Goal: Task Accomplishment & Management: Manage account settings

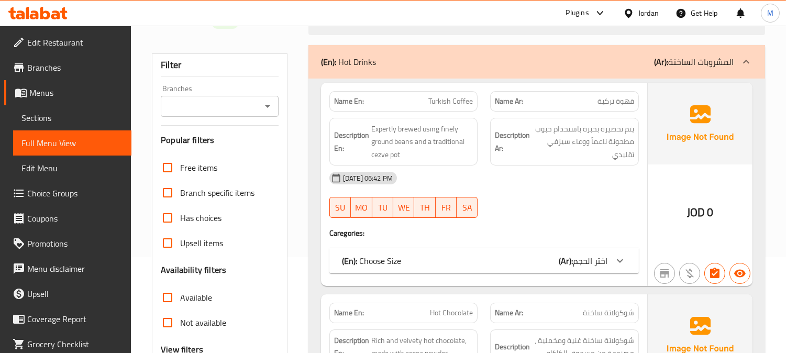
scroll to position [116, 0]
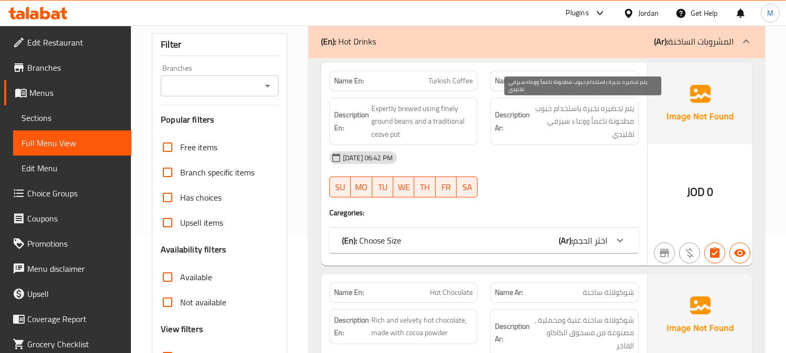
click at [599, 115] on span "يتم تحضيره بخبرة باستخدام حبوب مطحونة ناعماً ووعاء سيزفي تقليدي" at bounding box center [583, 121] width 102 height 39
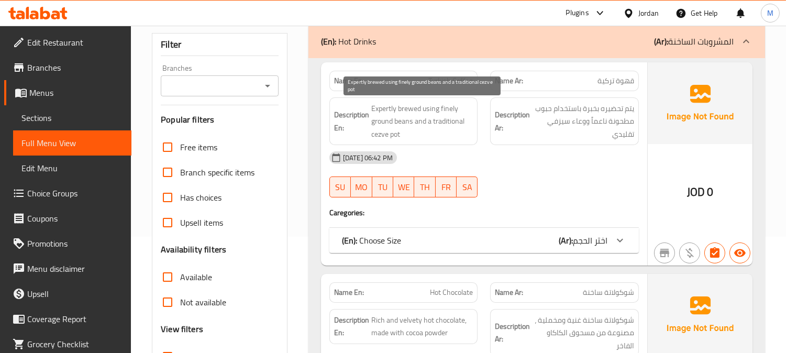
click at [433, 110] on span "Expertly brewed using finely ground beans and a traditional cezve pot" at bounding box center [422, 121] width 102 height 39
click at [431, 116] on span "Expertly brewed using finely ground beans and a traditional cezve pot" at bounding box center [422, 121] width 102 height 39
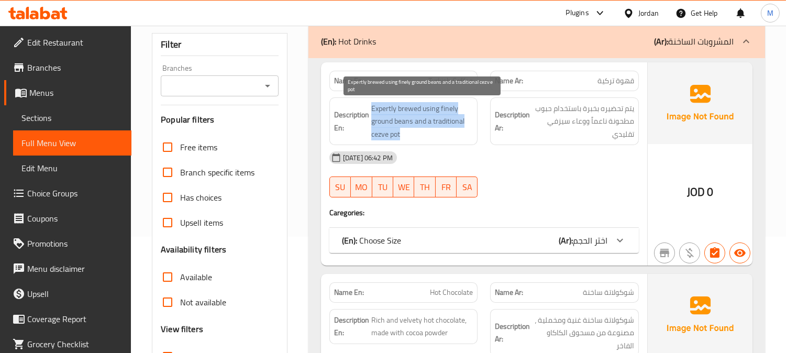
click at [431, 116] on span "Expertly brewed using finely ground beans and a traditional cezve pot" at bounding box center [422, 121] width 102 height 39
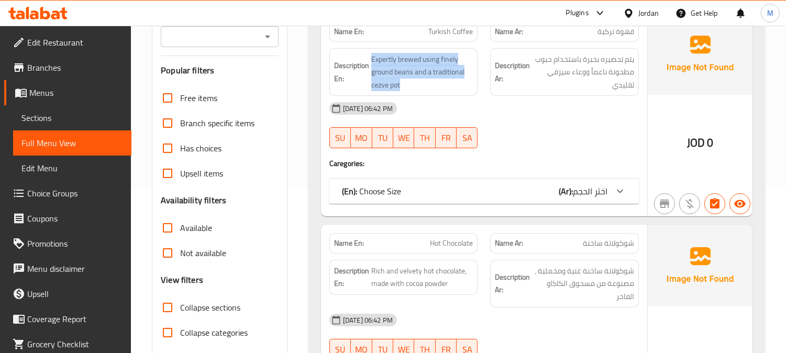
scroll to position [232, 0]
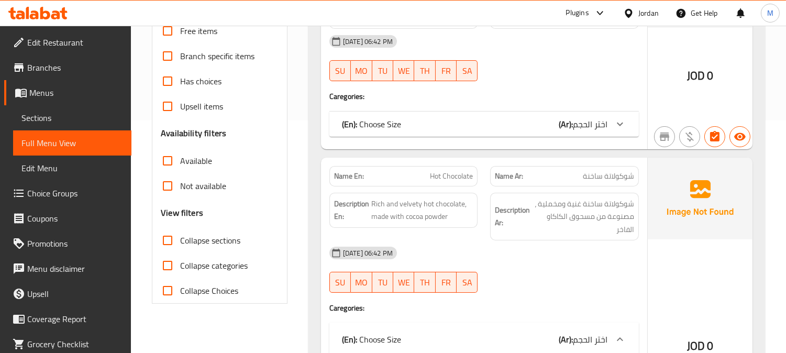
click at [559, 127] on b "(Ar):" at bounding box center [565, 124] width 14 height 16
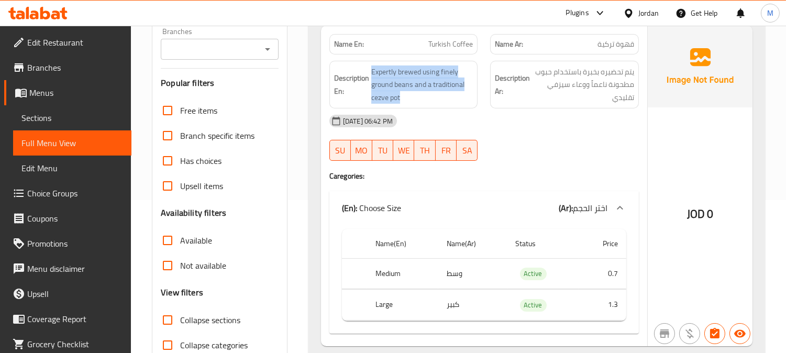
scroll to position [116, 0]
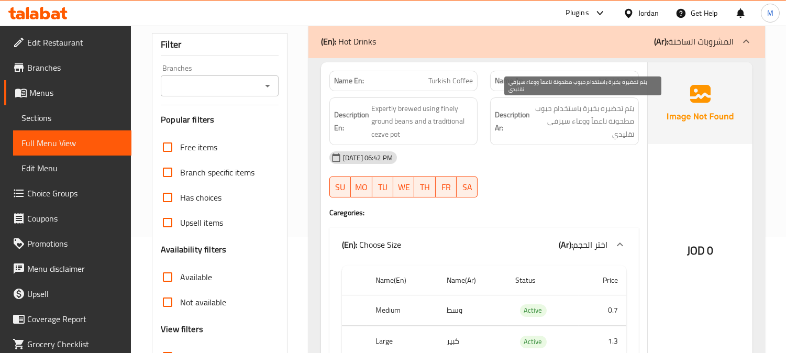
click at [577, 117] on span "يتم تحضيره بخبرة باستخدام حبوب مطحونة ناعماً ووعاء سيزفي تقليدي" at bounding box center [583, 121] width 102 height 39
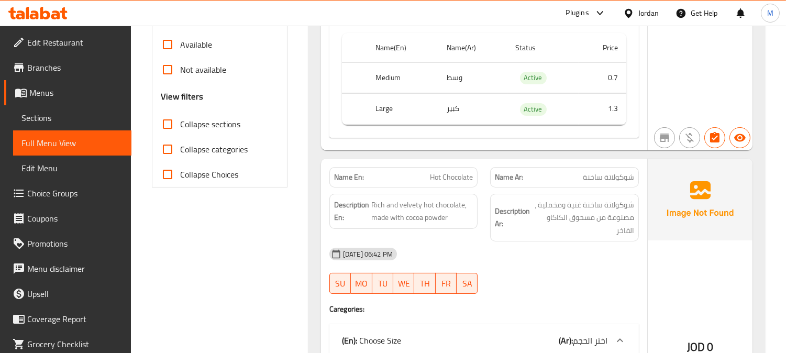
scroll to position [407, 0]
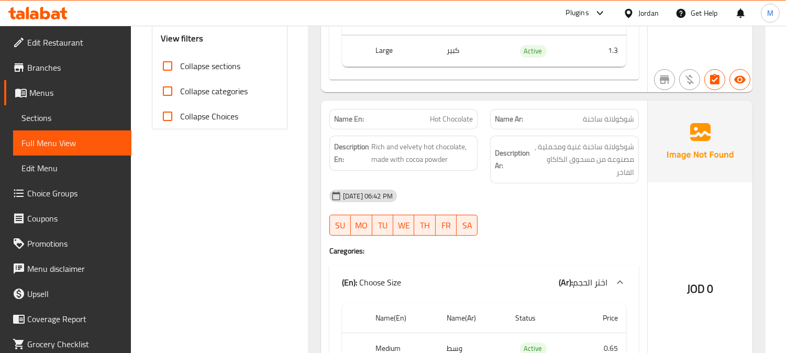
click at [369, 164] on h6 "Description En: Rich and velvety hot chocolate, made with cocoa powder" at bounding box center [403, 153] width 139 height 26
click at [436, 116] on span "Hot Chocolate" at bounding box center [451, 119] width 43 height 11
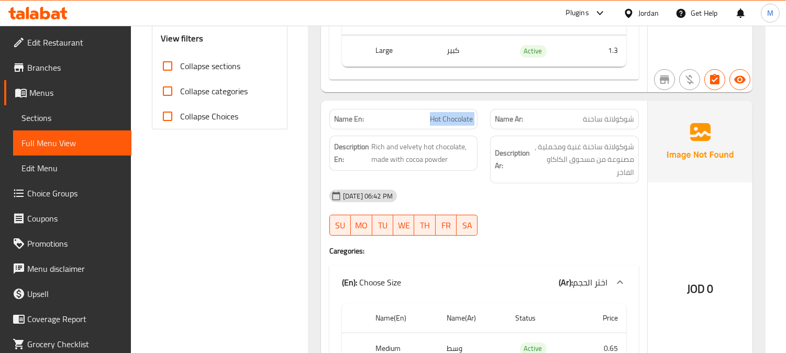
copy span "Hot Chocolate"
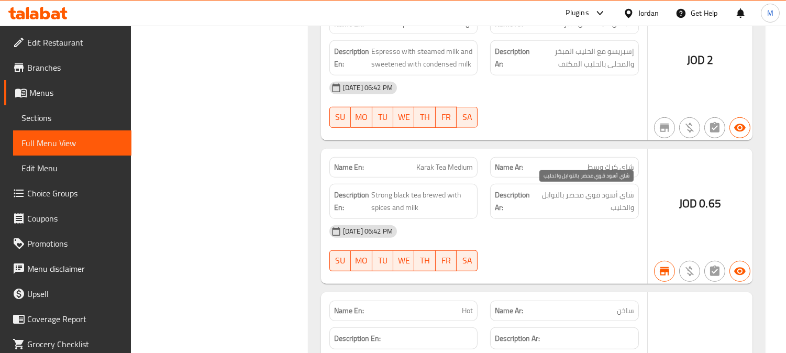
scroll to position [1453, 0]
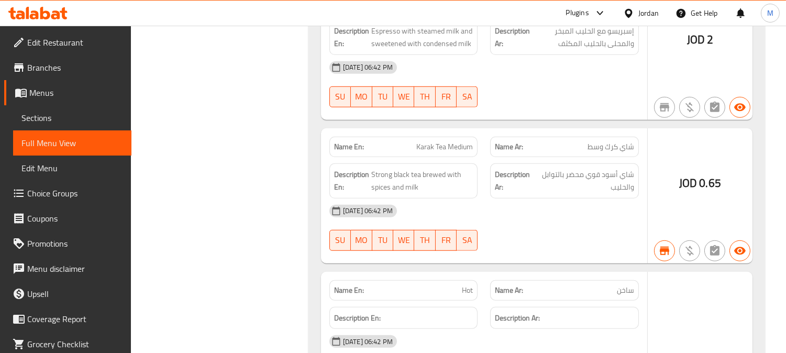
click at [406, 160] on div "Description En: Strong black tea brewed with spices and milk" at bounding box center [403, 181] width 161 height 48
click at [419, 147] on span "Karak Tea Medium" at bounding box center [444, 146] width 57 height 11
copy span "Karak Tea Medium"
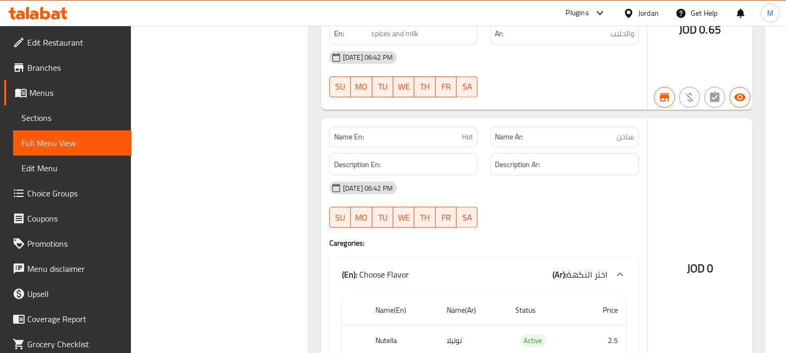
scroll to position [1628, 0]
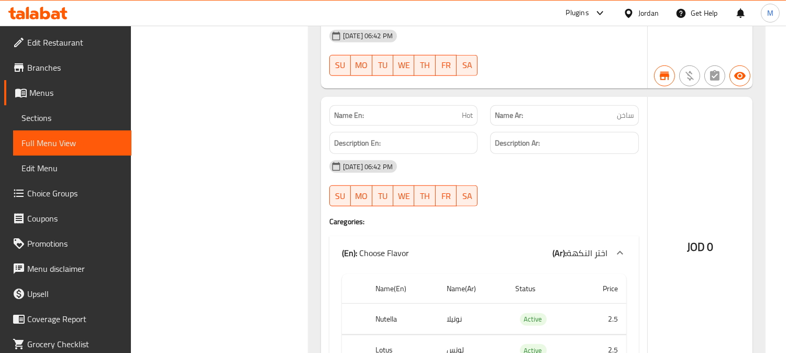
click at [472, 112] on span "Hot" at bounding box center [467, 115] width 11 height 11
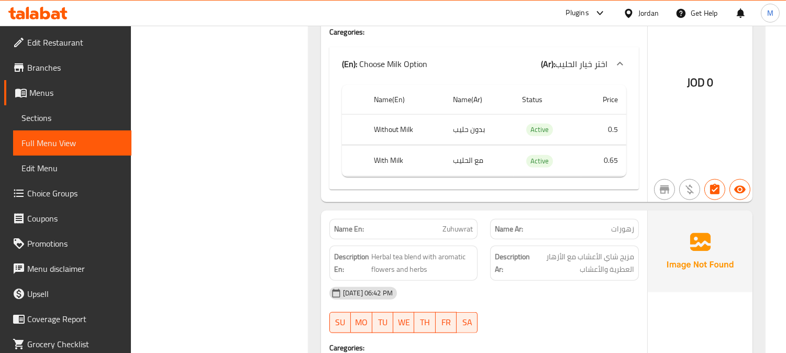
scroll to position [2210, 0]
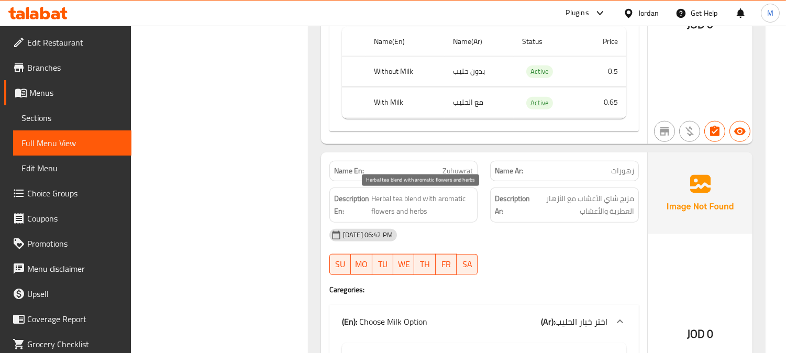
click at [452, 198] on span "Herbal tea blend with aromatic flowers and herbs" at bounding box center [422, 205] width 102 height 26
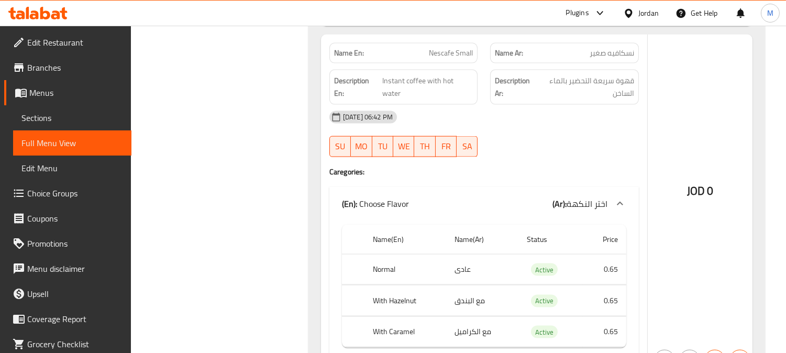
scroll to position [2617, 0]
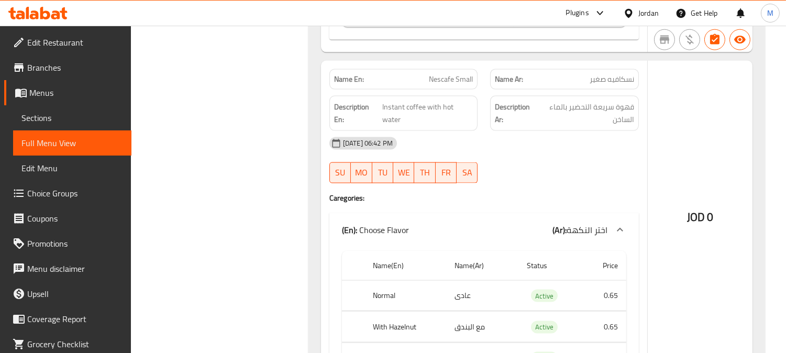
click at [454, 81] on span "Nescafe Small" at bounding box center [451, 79] width 44 height 11
click at [417, 111] on span "Instant coffee with hot water" at bounding box center [427, 113] width 91 height 26
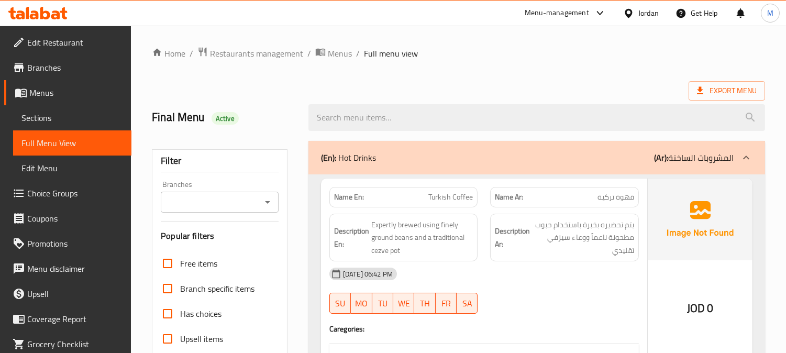
click at [59, 121] on span "Sections" at bounding box center [72, 117] width 102 height 13
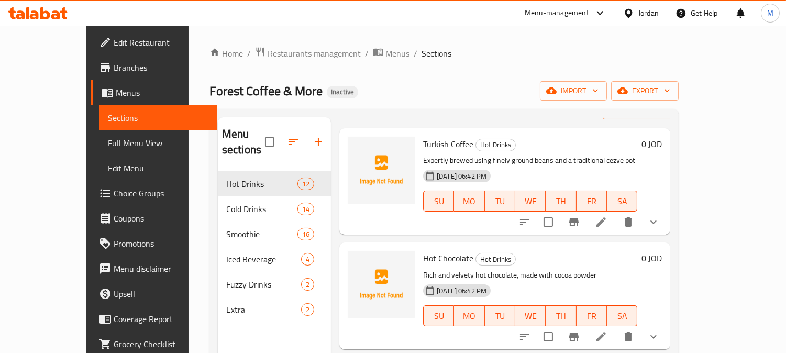
scroll to position [58, 0]
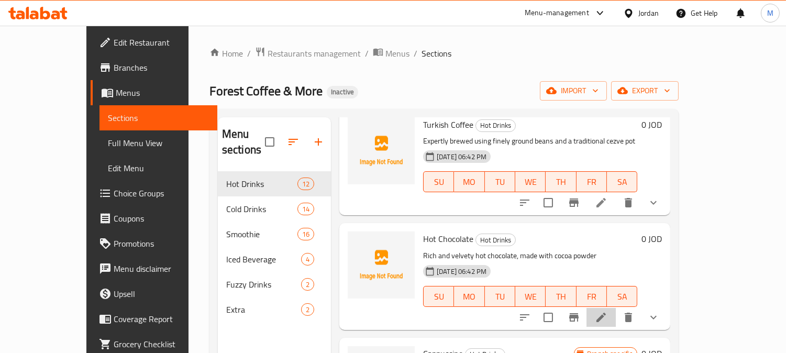
drag, startPoint x: 678, startPoint y: 309, endPoint x: 687, endPoint y: 305, distance: 9.6
click at [615, 308] on li at bounding box center [600, 317] width 29 height 19
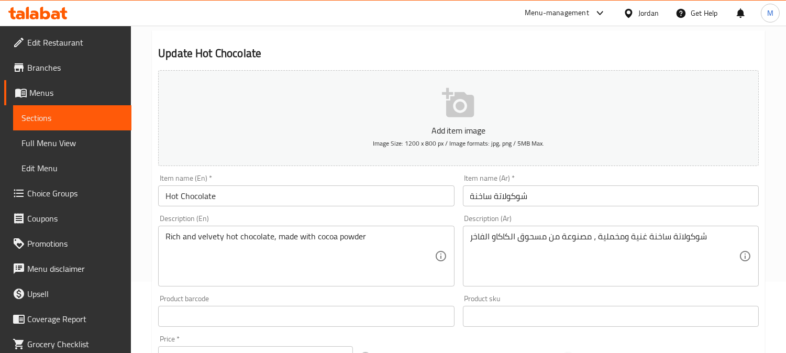
scroll to position [174, 0]
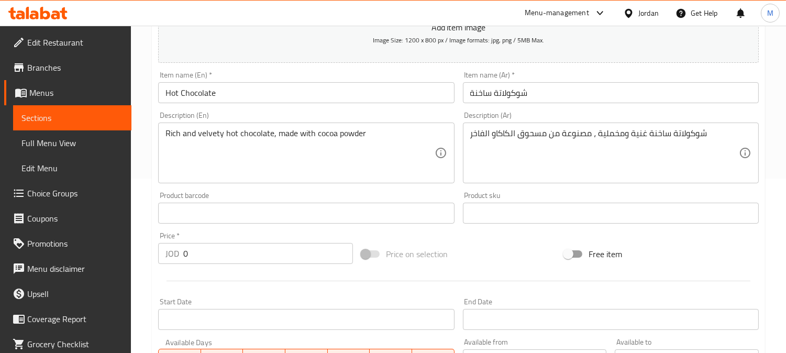
click at [475, 137] on textarea "شوكولاتة ساخنة غنية ومخملية ، مصنوعة من مسحوق الكاكاو الفاخر" at bounding box center [604, 153] width 268 height 50
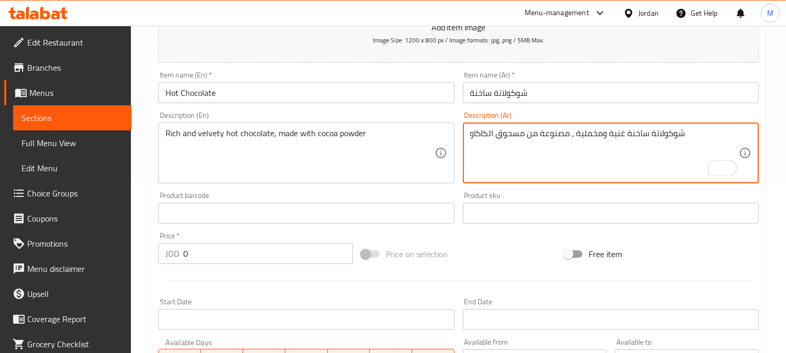
type textarea "شوكولاتة ساخنة غنية ومخملية ، مصنوعة من مسحوق الكاكاو"
click at [590, 88] on input "شوكولاتة ساخنة" at bounding box center [611, 92] width 296 height 21
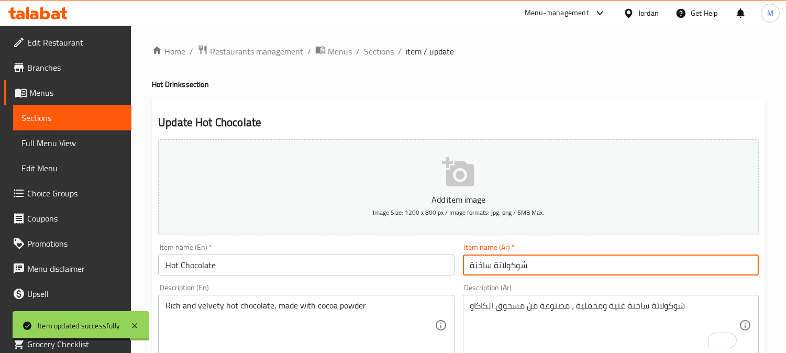
scroll to position [0, 0]
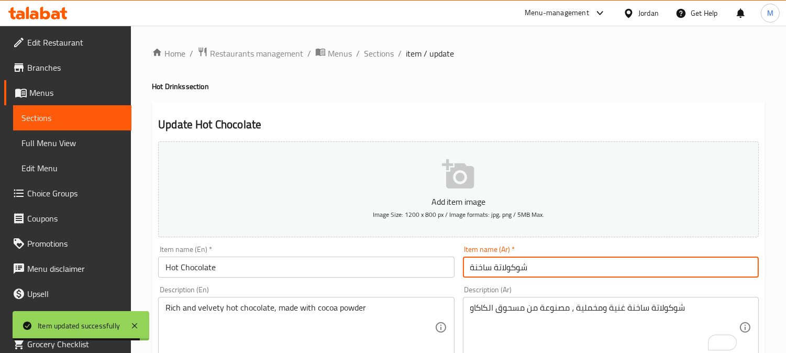
click at [385, 50] on span "Sections" at bounding box center [379, 53] width 30 height 13
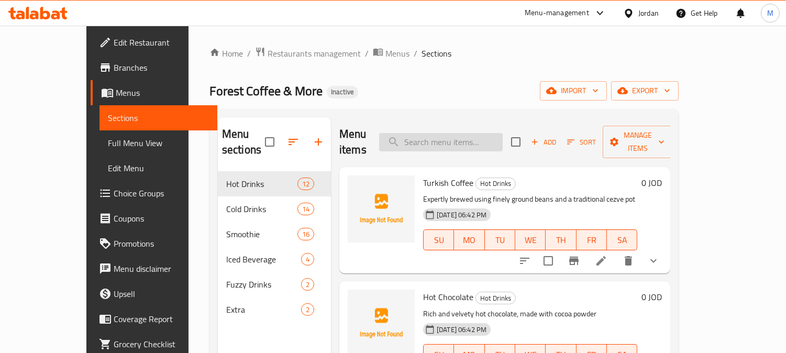
click at [484, 139] on input "search" at bounding box center [441, 142] width 124 height 18
paste input "Karak Tea Medium"
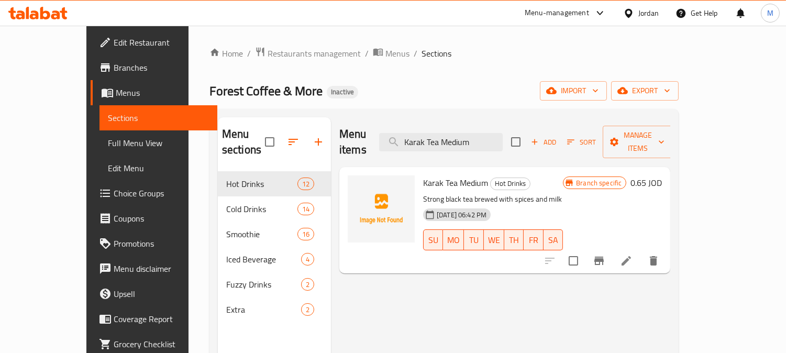
type input "Karak Tea Medium"
drag, startPoint x: 704, startPoint y: 244, endPoint x: 710, endPoint y: 249, distance: 7.0
click at [632, 254] on icon at bounding box center [626, 260] width 13 height 13
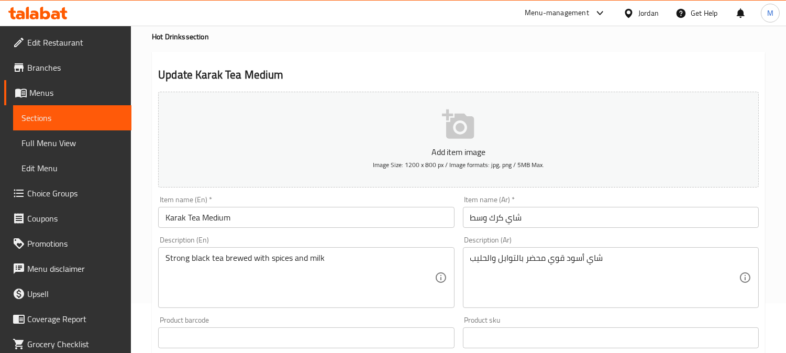
scroll to position [116, 0]
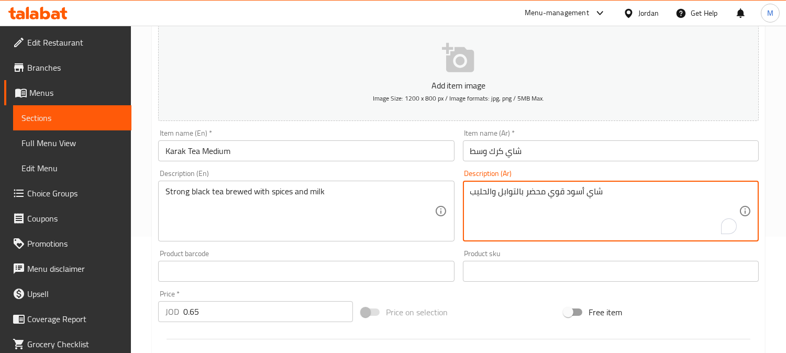
click at [529, 194] on textarea "شاي أسود قوي محضر بالتوابل والحليب" at bounding box center [604, 211] width 268 height 50
type textarea "شاي أسود قوي مخمر بالتوابل والحليب"
click at [529, 155] on input "شاي كرك وسط" at bounding box center [611, 150] width 296 height 21
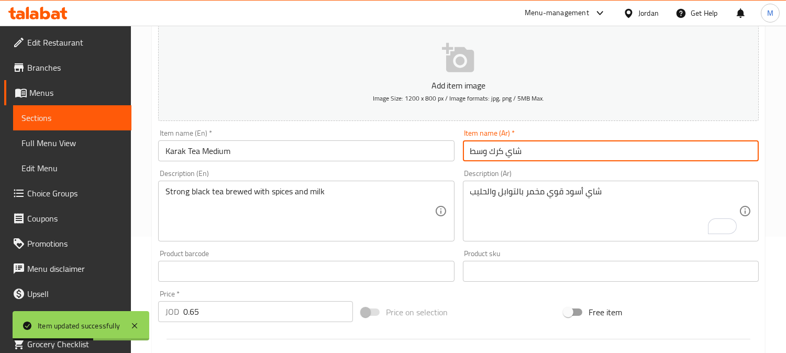
scroll to position [0, 0]
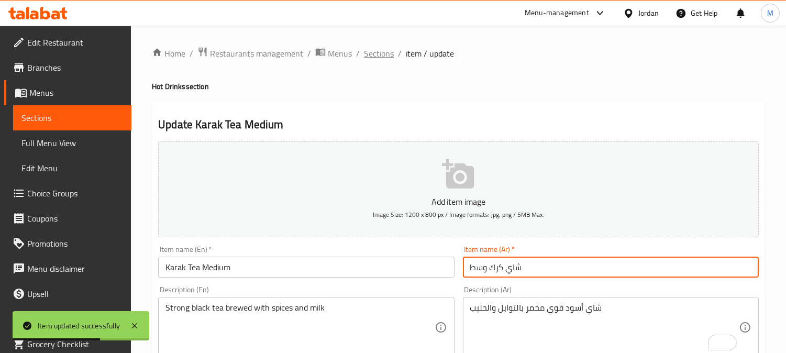
click at [378, 54] on span "Sections" at bounding box center [379, 53] width 30 height 13
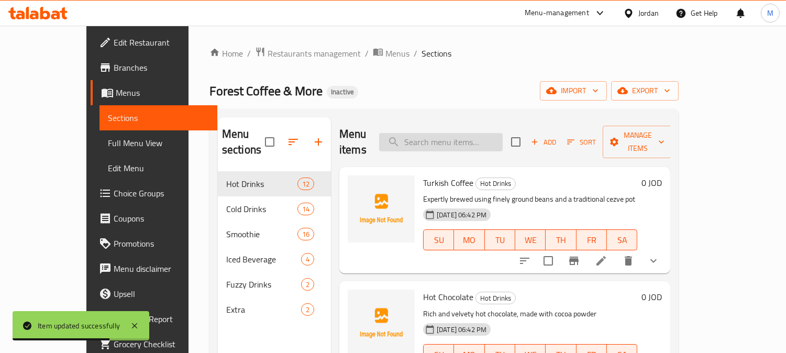
paste input "hot"
click at [445, 133] on input "search" at bounding box center [441, 142] width 124 height 18
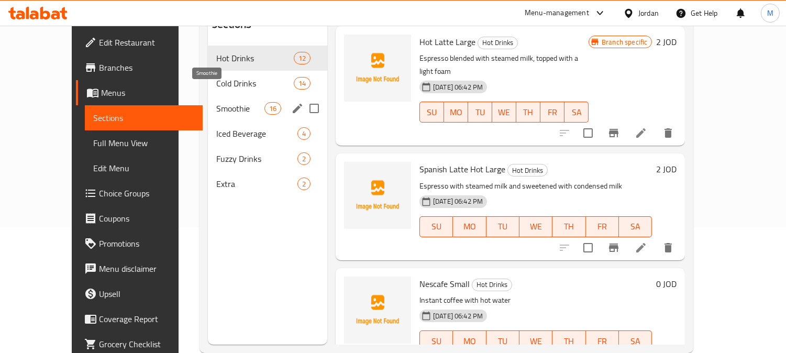
scroll to position [88, 0]
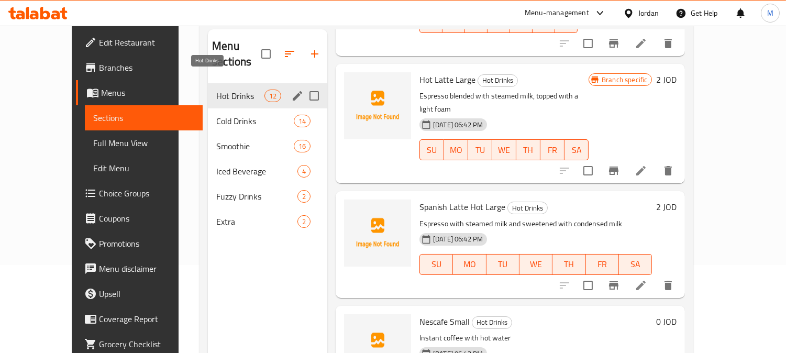
click at [216, 89] on span "Hot Drinks" at bounding box center [240, 95] width 48 height 13
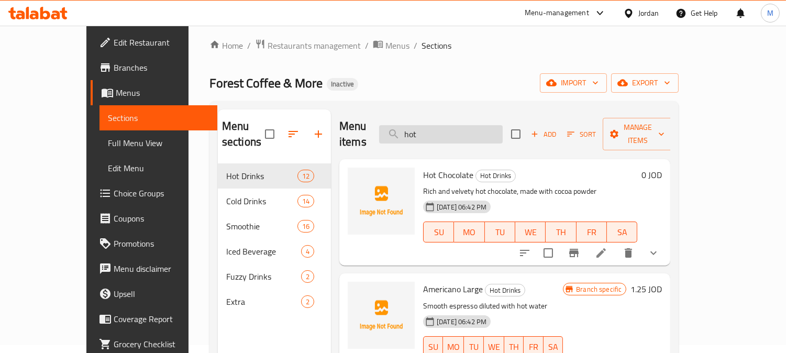
scroll to position [0, 0]
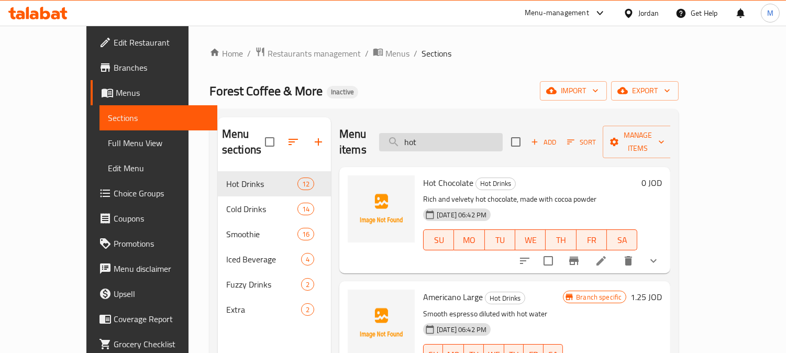
click at [480, 136] on input "hot" at bounding box center [441, 142] width 124 height 18
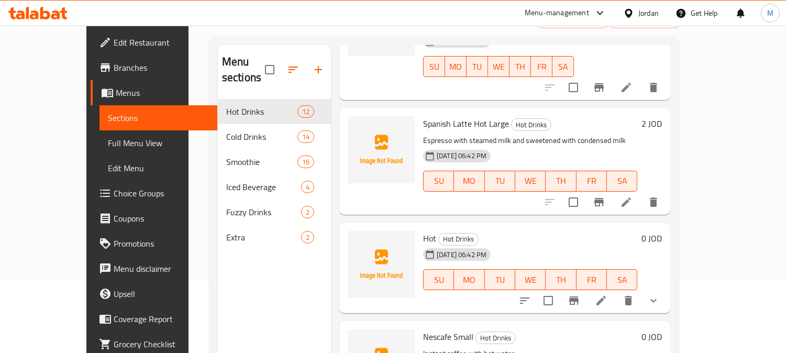
scroll to position [147, 0]
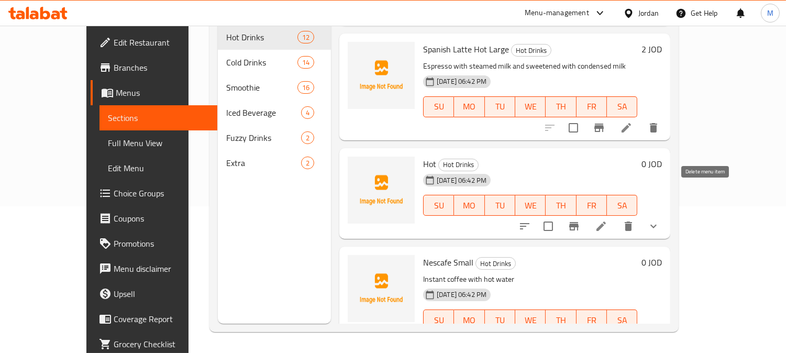
type input "hot"
click at [607, 220] on icon at bounding box center [601, 226] width 13 height 13
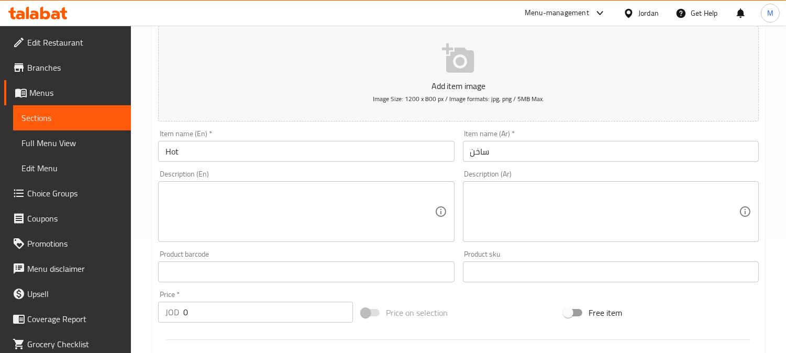
scroll to position [116, 0]
paste textarea "warm beverage"
drag, startPoint x: 232, startPoint y: 188, endPoint x: 294, endPoint y: 200, distance: 63.3
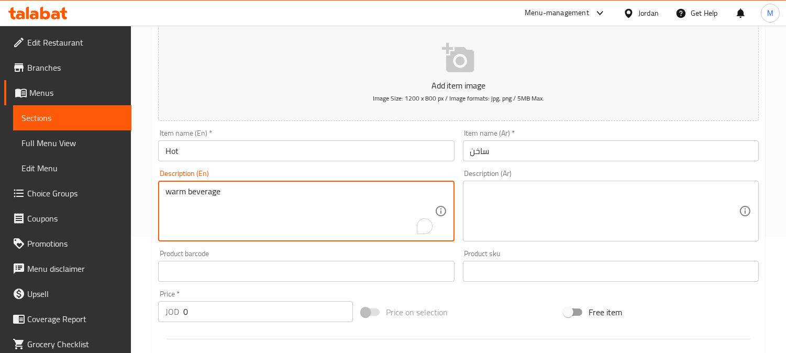
type textarea "warm beverage"
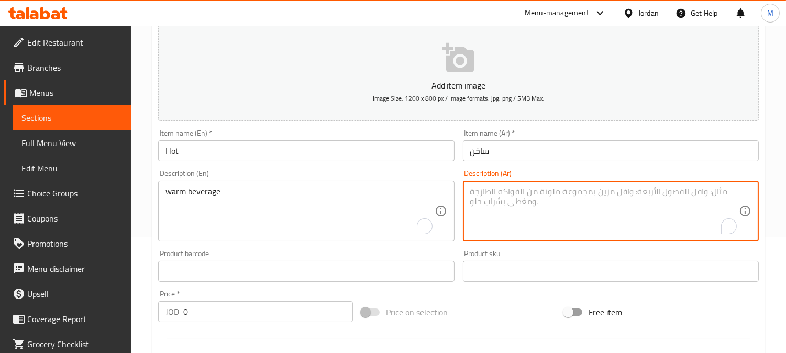
click at [594, 211] on textarea "To enrich screen reader interactions, please activate Accessibility in Grammarl…" at bounding box center [604, 211] width 268 height 50
type textarea "مشروب دافئ"
click at [567, 144] on input "ساخن" at bounding box center [611, 150] width 296 height 21
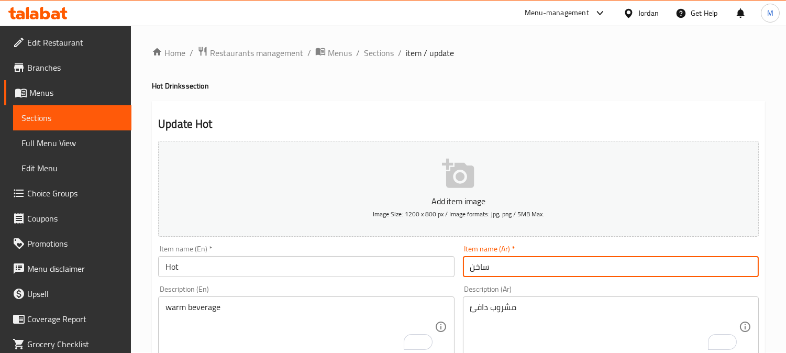
scroll to position [0, 0]
click at [386, 51] on span "Sections" at bounding box center [379, 53] width 30 height 13
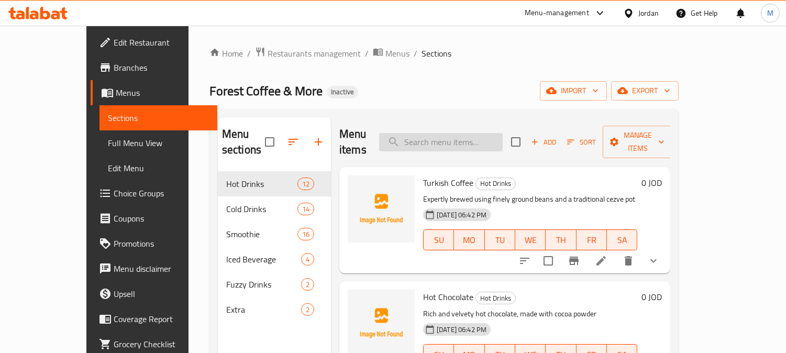
drag, startPoint x: 462, startPoint y: 121, endPoint x: 468, endPoint y: 133, distance: 14.0
click at [464, 129] on div "Menu items Add Sort Manage items" at bounding box center [504, 142] width 331 height 50
paste input "nutella milkshake"
click at [468, 133] on input "nutella milkshake" at bounding box center [441, 142] width 124 height 18
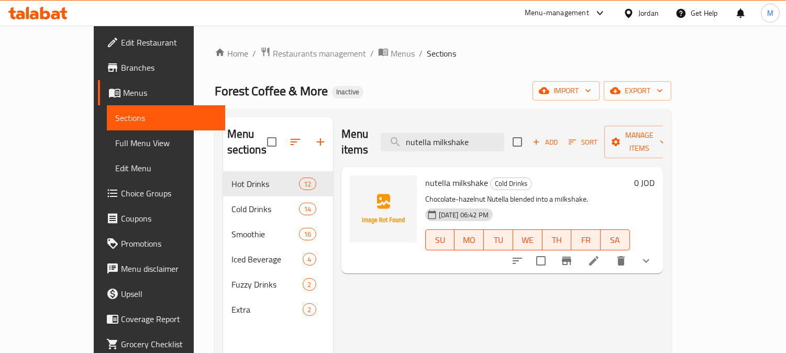
type input "nutella milkshake"
click at [600, 254] on icon at bounding box center [593, 260] width 13 height 13
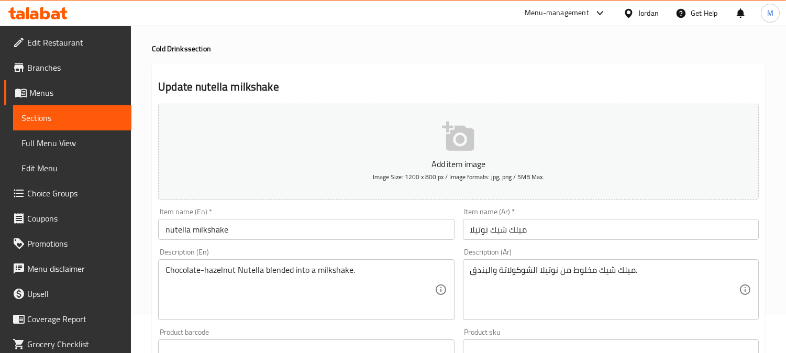
scroll to position [58, 0]
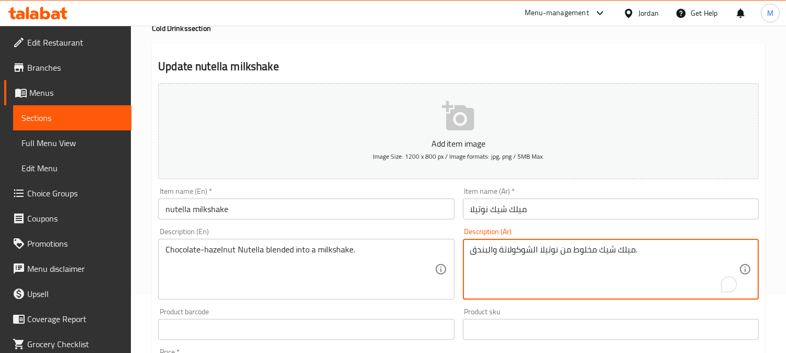
click at [610, 251] on textarea "ميلك شيك مخلوط من نوتيلا الشوكولاتة والبندق." at bounding box center [604, 269] width 268 height 50
click at [604, 252] on textarea "ميلك شيك مخلوط من نوتيلا الشوكولاتة والبندق." at bounding box center [604, 269] width 268 height 50
type textarea "شوكولاتة نوتيلا بالبندق ممزوجة الي ميلك شيك"
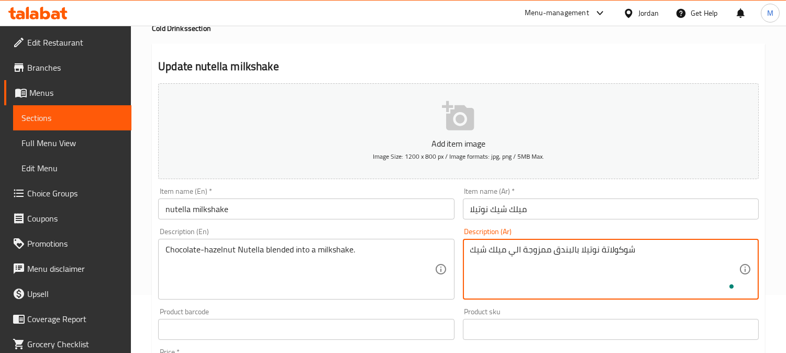
click at [593, 199] on input "ميلك شيك نوتيلا" at bounding box center [611, 208] width 296 height 21
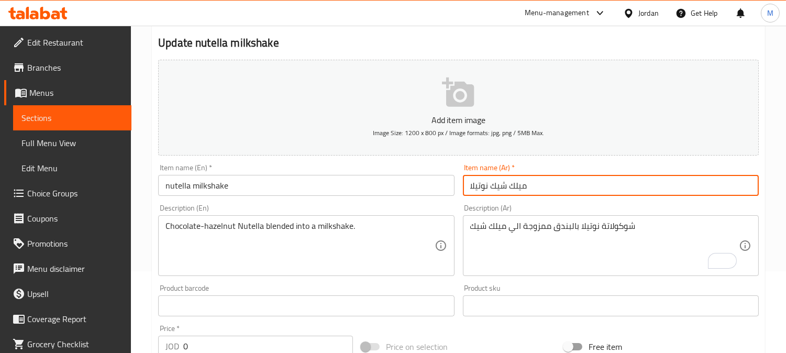
scroll to position [0, 0]
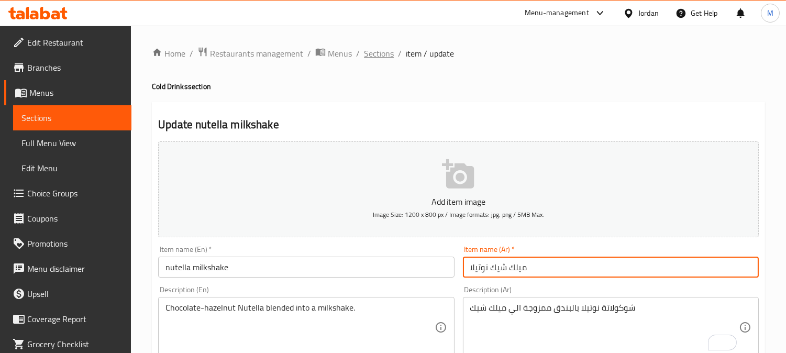
click at [384, 50] on span "Sections" at bounding box center [379, 53] width 30 height 13
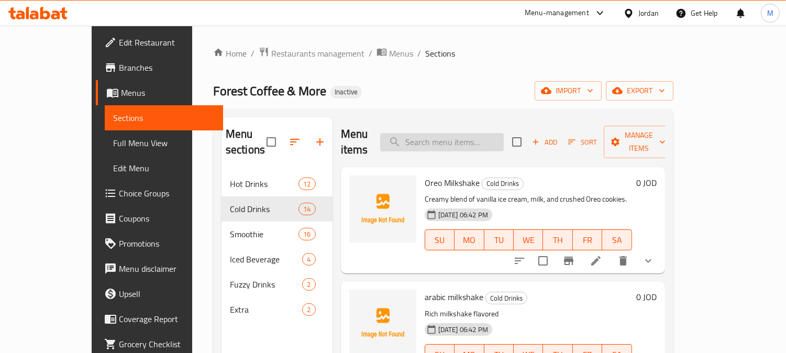
click at [460, 133] on input "search" at bounding box center [442, 142] width 124 height 18
paste input "snickers milkshake"
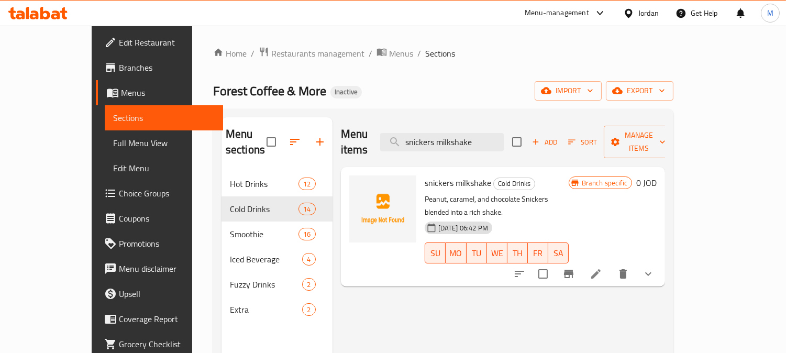
type input "snickers milkshake"
click at [610, 264] on li at bounding box center [595, 273] width 29 height 19
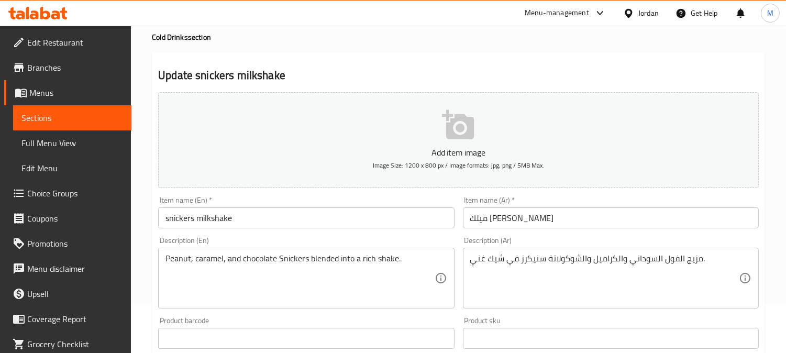
scroll to position [116, 0]
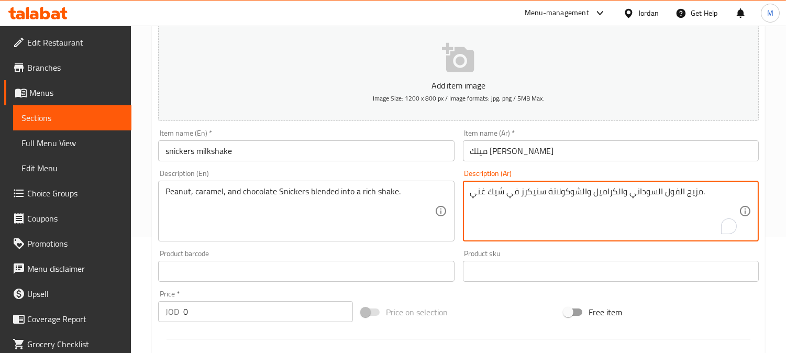
click at [693, 197] on textarea "مزيج الفول السوداني والكراميل والشوكولاتة سنيكرز في شيك غني." at bounding box center [604, 211] width 268 height 50
click at [519, 195] on textarea "الفول السوداني والكراميل والشوكولاتة سنيكرز في شيك غني." at bounding box center [604, 211] width 268 height 50
type textarea "الفول السوداني والكراميل والشوكولاتة سنيكرز ممزوج في شيك غني."
click at [568, 158] on input "ميلك شيك سنيكرز" at bounding box center [611, 150] width 296 height 21
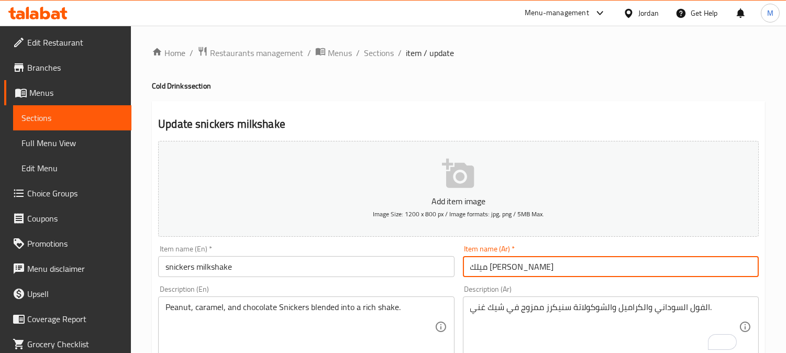
scroll to position [0, 0]
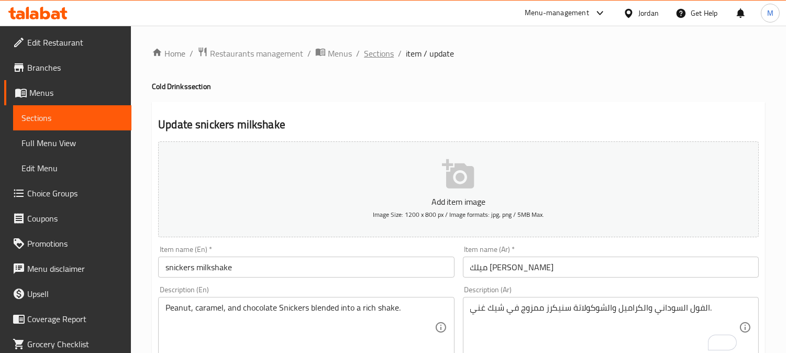
click at [368, 48] on span "Sections" at bounding box center [379, 53] width 30 height 13
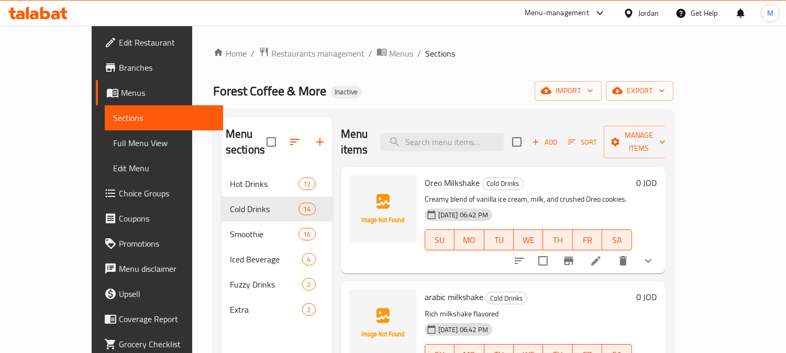
click at [473, 124] on div "Menu items Add Sort Manage items" at bounding box center [503, 142] width 324 height 50
paste input "Mango"
click at [473, 133] on input "search" at bounding box center [442, 142] width 124 height 18
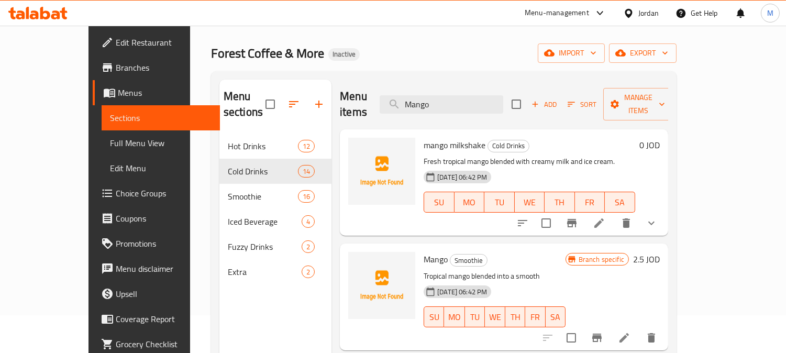
scroll to position [58, 0]
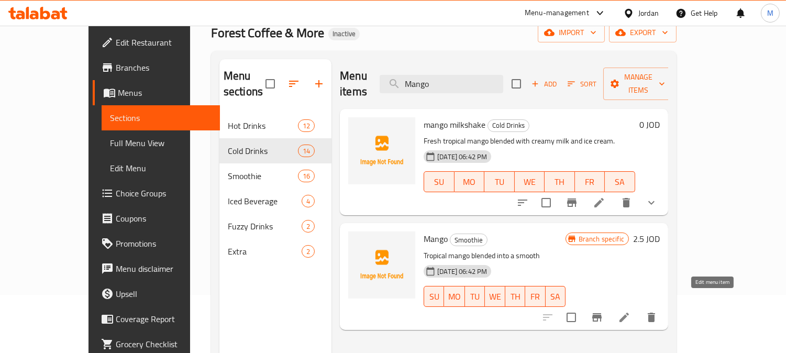
type input "Mango"
click at [629, 312] on icon at bounding box center [623, 316] width 9 height 9
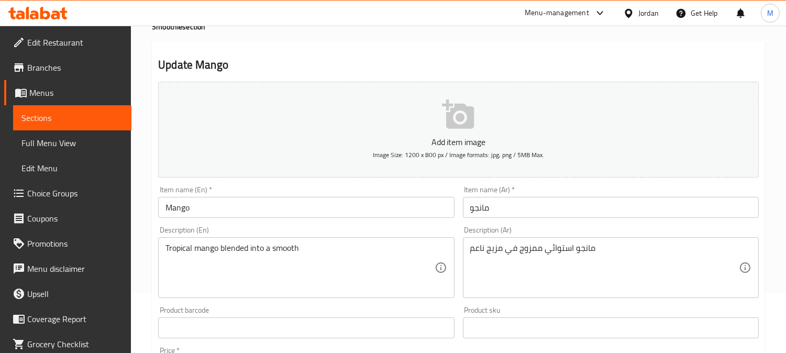
scroll to position [116, 0]
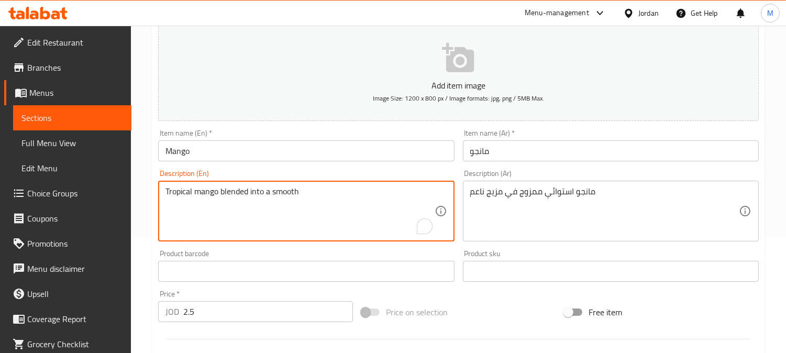
drag, startPoint x: 220, startPoint y: 193, endPoint x: 316, endPoint y: 182, distance: 96.4
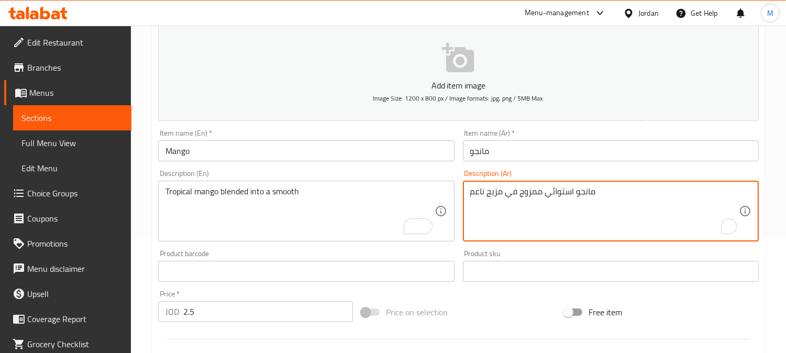
drag, startPoint x: 502, startPoint y: 193, endPoint x: 461, endPoint y: 196, distance: 41.5
paste textarea "شكل"
type textarea "مانجو استوائي ممزوج في شكل ناعم"
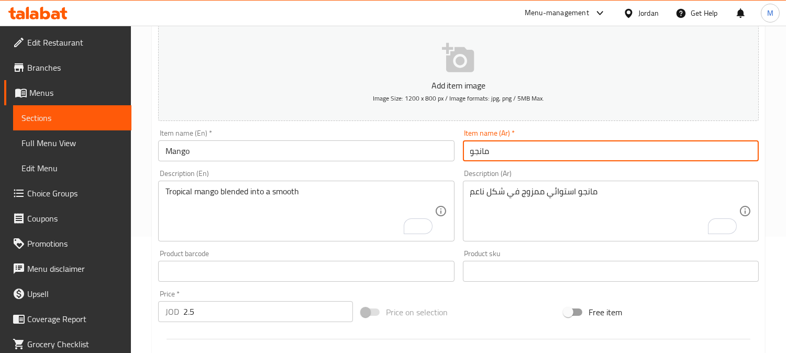
click at [550, 151] on input "مانجو" at bounding box center [611, 150] width 296 height 21
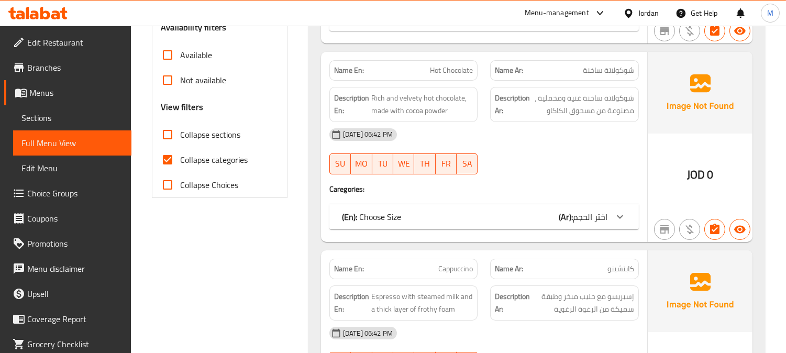
scroll to position [407, 0]
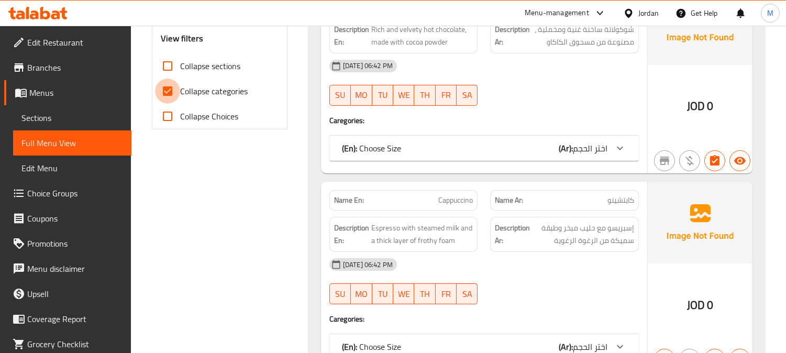
drag, startPoint x: 175, startPoint y: 102, endPoint x: 166, endPoint y: 88, distance: 17.0
drag, startPoint x: 166, startPoint y: 88, endPoint x: 137, endPoint y: 138, distance: 57.9
drag, startPoint x: 137, startPoint y: 138, endPoint x: 241, endPoint y: 43, distance: 140.8
drag, startPoint x: 241, startPoint y: 43, endPoint x: 169, endPoint y: 93, distance: 88.1
click at [163, 87] on input "Collapse categories" at bounding box center [167, 91] width 25 height 25
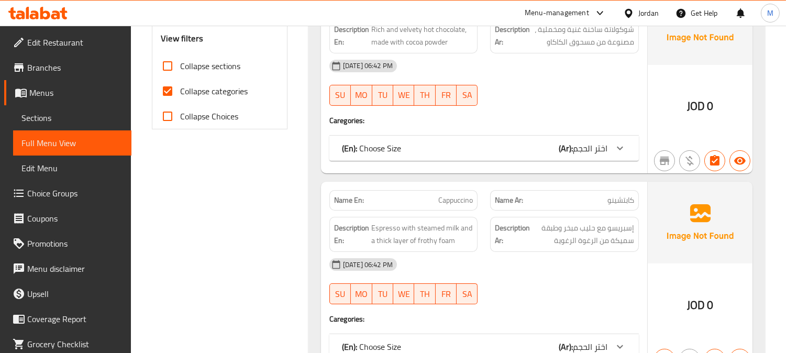
checkbox input "false"
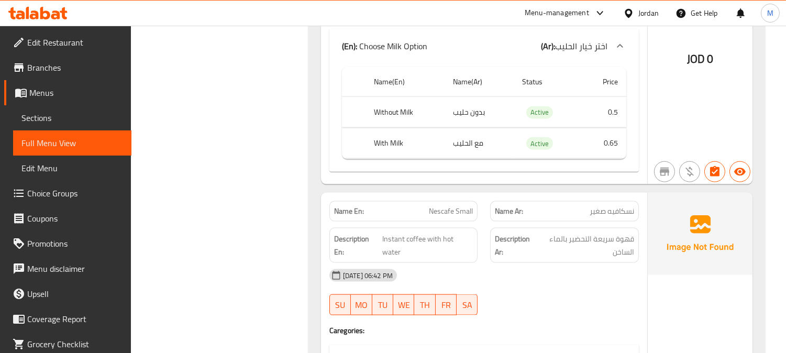
scroll to position [2558, 0]
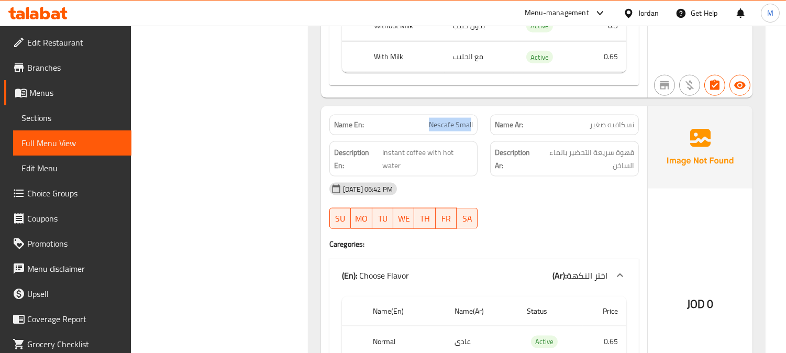
drag, startPoint x: 430, startPoint y: 121, endPoint x: 470, endPoint y: 122, distance: 39.8
click at [470, 122] on span "Nescafe Small" at bounding box center [451, 124] width 44 height 11
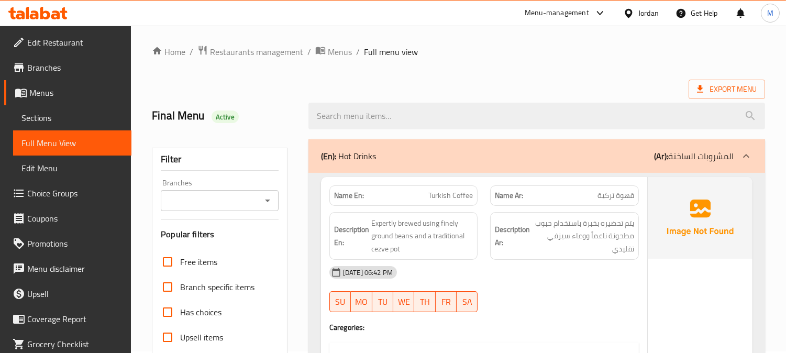
scroll to position [0, 0]
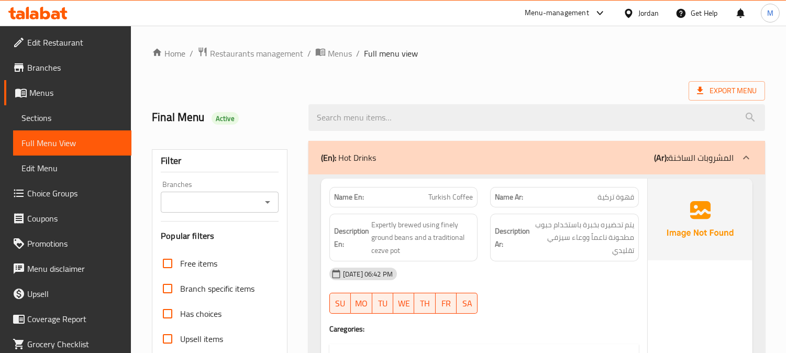
click at [697, 155] on p "(Ar): المشروبات الساخنة" at bounding box center [694, 157] width 80 height 13
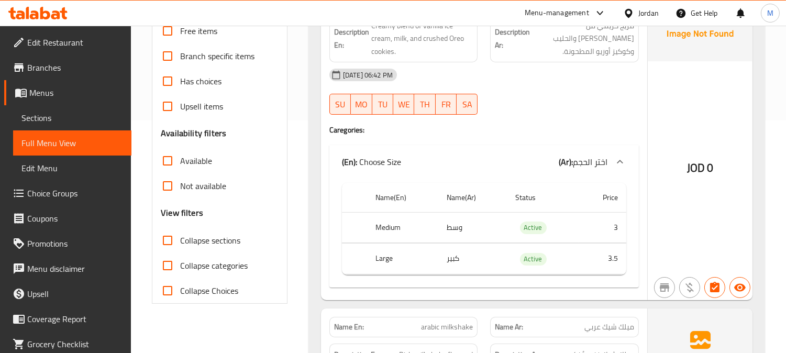
scroll to position [174, 0]
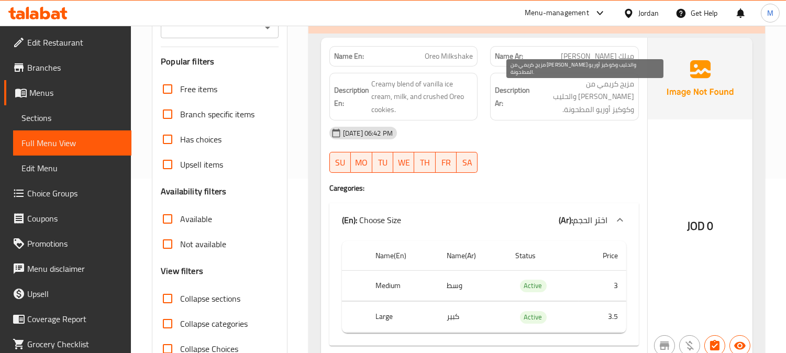
click at [597, 91] on span "مزيج كريمي من [PERSON_NAME] والحليب وكوكيز أوريو المطحونة." at bounding box center [583, 96] width 102 height 39
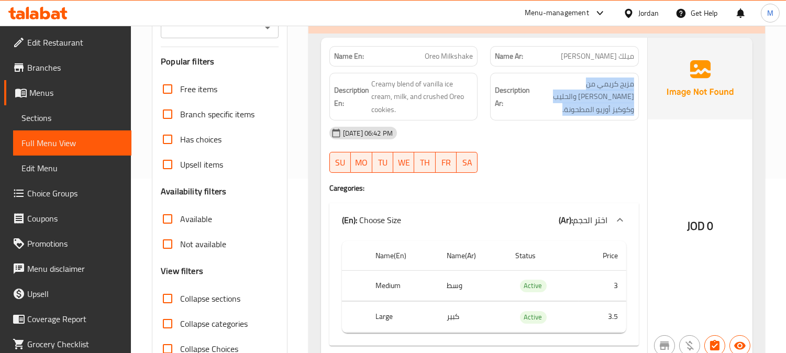
click at [445, 60] on span "Oreo Milkshake" at bounding box center [448, 56] width 48 height 11
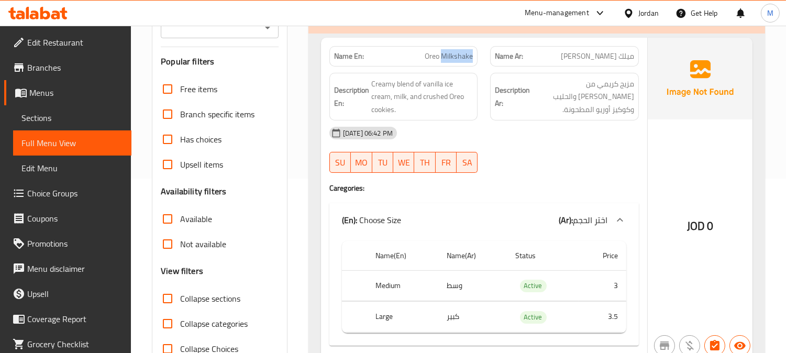
click at [445, 60] on span "Oreo Milkshake" at bounding box center [448, 56] width 48 height 11
click at [478, 87] on div "Description En: Creamy blend of vanilla ice cream, milk, and crushed Oreo cooki…" at bounding box center [403, 96] width 161 height 61
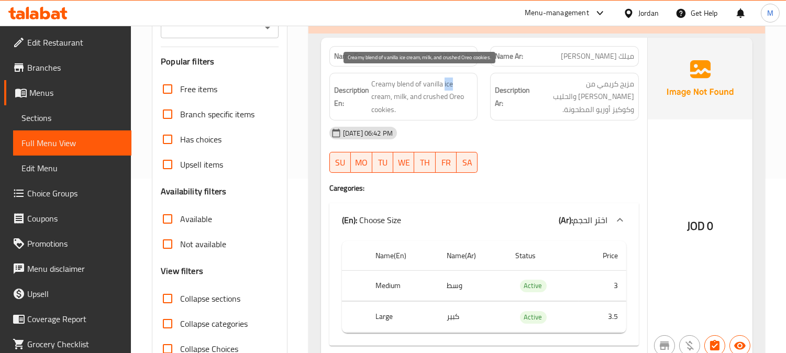
click at [452, 86] on span "Creamy blend of vanilla ice cream, milk, and crushed Oreo cookies." at bounding box center [422, 96] width 102 height 39
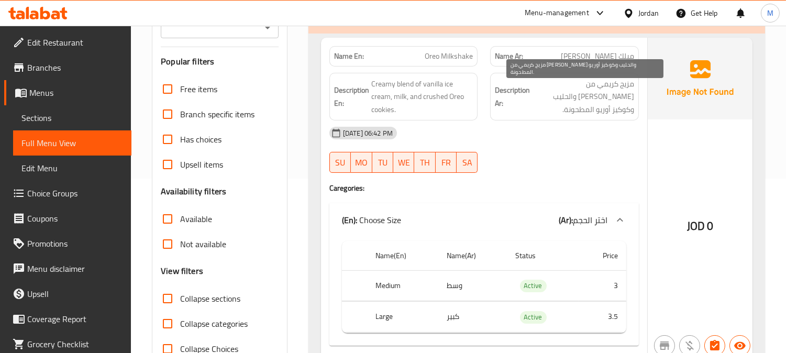
click at [604, 85] on span "مزيج كريمي من [PERSON_NAME] والحليب وكوكيز أوريو المطحونة." at bounding box center [583, 96] width 102 height 39
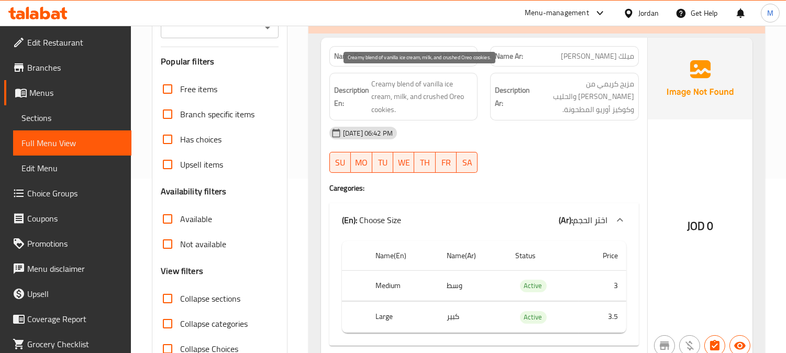
click at [410, 90] on span "Creamy blend of vanilla ice cream, milk, and crushed Oreo cookies." at bounding box center [422, 96] width 102 height 39
click at [387, 86] on span "Creamy blend of vanilla ice cream, milk, and crushed Oreo cookies." at bounding box center [422, 96] width 102 height 39
click at [387, 87] on span "Creamy blend of vanilla ice cream, milk, and crushed Oreo cookies." at bounding box center [422, 96] width 102 height 39
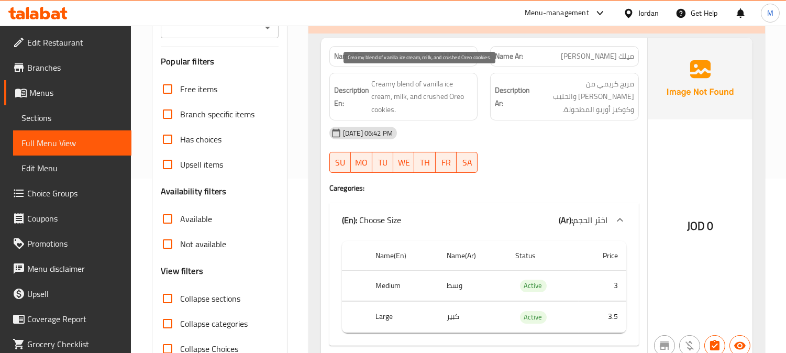
click at [409, 83] on span "Creamy blend of vanilla ice cream, milk, and crushed Oreo cookies." at bounding box center [422, 96] width 102 height 39
click at [380, 84] on span "Creamy blend of vanilla ice cream, milk, and crushed Oreo cookies." at bounding box center [422, 96] width 102 height 39
click at [409, 86] on span "Creamy blend of vanilla ice cream, milk, and crushed Oreo cookies." at bounding box center [422, 96] width 102 height 39
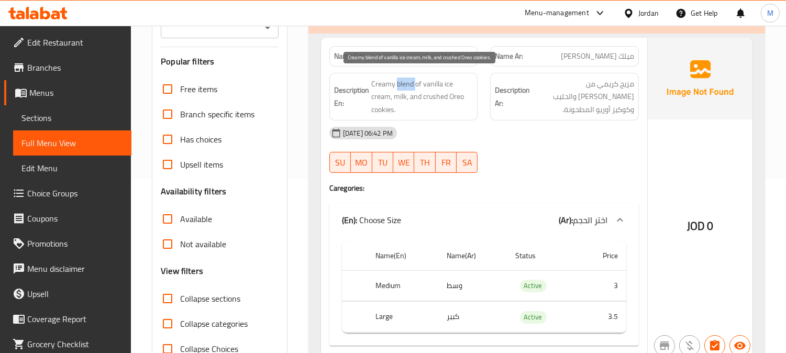
click at [409, 86] on span "Creamy blend of vanilla ice cream, milk, and crushed Oreo cookies." at bounding box center [422, 96] width 102 height 39
click at [417, 83] on span "Creamy blend of vanilla ice cream, milk, and crushed Oreo cookies." at bounding box center [422, 96] width 102 height 39
click at [406, 86] on span "Creamy blend of vanilla ice cream, milk, and crushed Oreo cookies." at bounding box center [422, 96] width 102 height 39
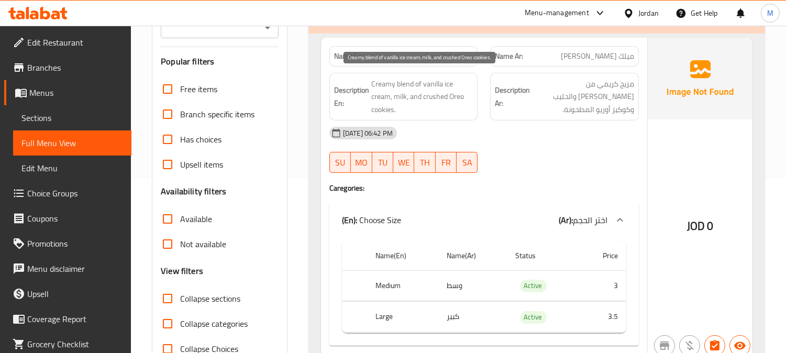
click at [379, 81] on span "Creamy blend of vanilla ice cream, milk, and crushed Oreo cookies." at bounding box center [422, 96] width 102 height 39
click at [409, 84] on span "Creamy blend of vanilla ice cream, milk, and crushed Oreo cookies." at bounding box center [422, 96] width 102 height 39
click at [394, 86] on span "Creamy blend of vanilla ice cream, milk, and crushed Oreo cookies." at bounding box center [422, 96] width 102 height 39
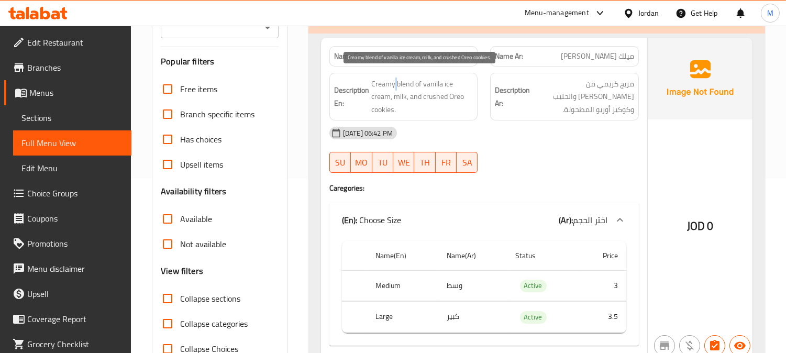
click at [394, 86] on span "Creamy blend of vanilla ice cream, milk, and crushed Oreo cookies." at bounding box center [422, 96] width 102 height 39
click at [389, 90] on span "Creamy blend of vanilla ice cream, milk, and crushed Oreo cookies." at bounding box center [422, 96] width 102 height 39
click at [400, 94] on span "Creamy blend of vanilla ice cream, milk, and crushed Oreo cookies." at bounding box center [422, 96] width 102 height 39
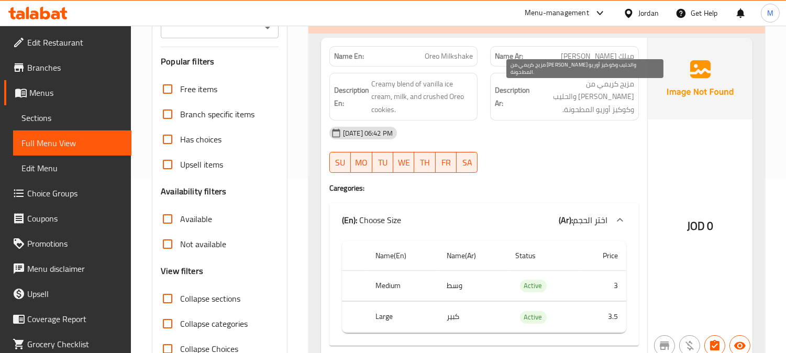
click at [623, 82] on span "مزيج كريمي من [PERSON_NAME] والحليب وكوكيز أوريو المطحونة." at bounding box center [583, 96] width 102 height 39
click at [623, 82] on span "مزيج كريمي من آيس كريم الفانيليا والحليب وكوكيز أوريو المطحونة." at bounding box center [583, 96] width 102 height 39
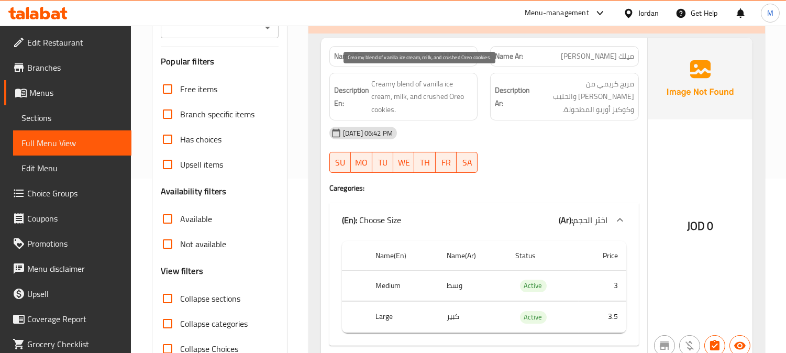
click at [410, 82] on span "Creamy blend of vanilla ice cream, milk, and crushed Oreo cookies." at bounding box center [422, 96] width 102 height 39
click at [391, 81] on span "Creamy blend of vanilla ice cream, milk, and crushed Oreo cookies." at bounding box center [422, 96] width 102 height 39
click at [409, 86] on span "Creamy blend of vanilla ice cream, milk, and crushed Oreo cookies." at bounding box center [422, 96] width 102 height 39
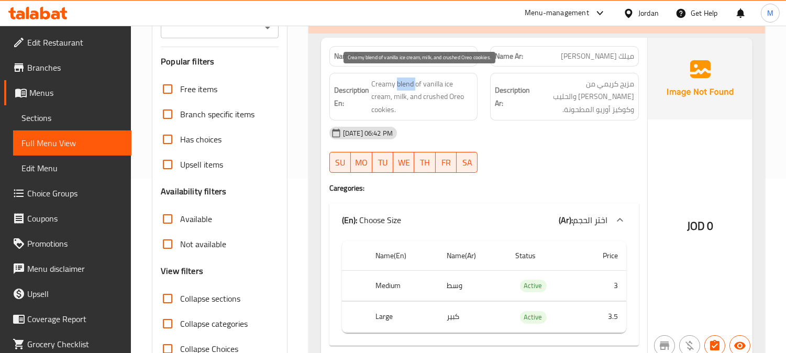
click at [409, 86] on span "Creamy blend of vanilla ice cream, milk, and crushed Oreo cookies." at bounding box center [422, 96] width 102 height 39
click at [385, 81] on span "Creamy blend of vanilla ice cream, milk, and crushed Oreo cookies." at bounding box center [422, 96] width 102 height 39
click at [401, 85] on span "Creamy blend of vanilla ice cream, milk, and crushed Oreo cookies." at bounding box center [422, 96] width 102 height 39
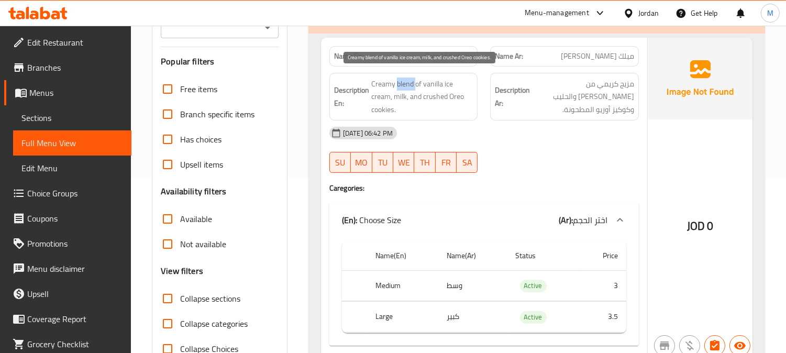
click at [401, 85] on span "Creamy blend of vanilla ice cream, milk, and crushed Oreo cookies." at bounding box center [422, 96] width 102 height 39
click at [383, 79] on span "Creamy blend of vanilla ice cream, milk, and crushed Oreo cookies." at bounding box center [422, 96] width 102 height 39
click at [412, 90] on span "Creamy blend of vanilla ice cream, milk, and crushed Oreo cookies." at bounding box center [422, 96] width 102 height 39
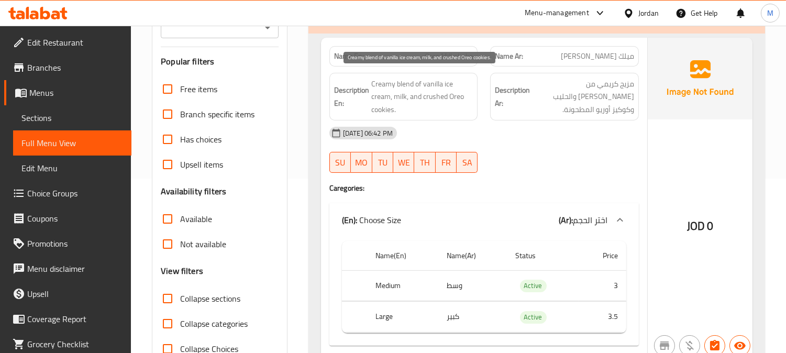
click at [404, 85] on span "Creamy blend of vanilla ice cream, milk, and crushed Oreo cookies." at bounding box center [422, 96] width 102 height 39
click at [383, 85] on span "Creamy blend of vanilla ice cream, milk, and crushed Oreo cookies." at bounding box center [422, 96] width 102 height 39
click at [398, 80] on span "Creamy blend of vanilla ice cream, milk, and crushed Oreo cookies." at bounding box center [422, 96] width 102 height 39
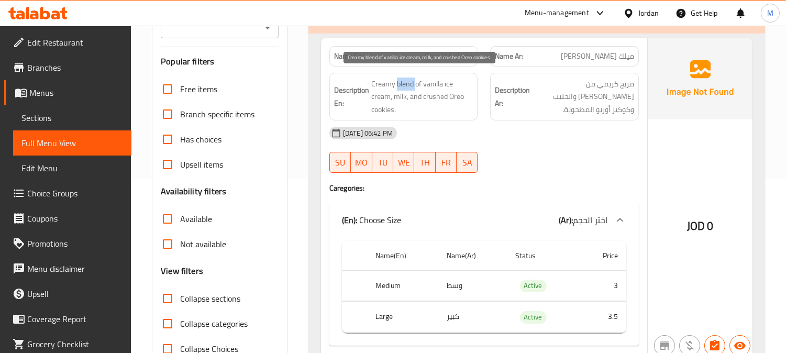
click at [398, 80] on span "Creamy blend of vanilla ice cream, milk, and crushed Oreo cookies." at bounding box center [422, 96] width 102 height 39
click at [386, 81] on span "Creamy blend of vanilla ice cream, milk, and crushed Oreo cookies." at bounding box center [422, 96] width 102 height 39
click at [409, 82] on span "Creamy blend of vanilla ice cream, milk, and crushed Oreo cookies." at bounding box center [422, 96] width 102 height 39
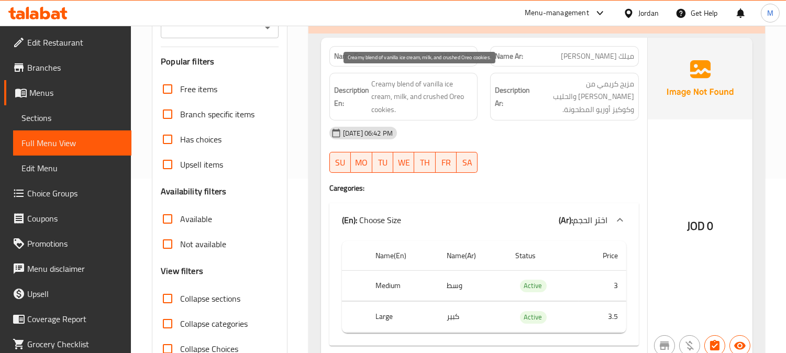
click at [386, 81] on span "Creamy blend of vanilla ice cream, milk, and crushed Oreo cookies." at bounding box center [422, 96] width 102 height 39
drag, startPoint x: 368, startPoint y: 81, endPoint x: 416, endPoint y: 89, distance: 48.9
click at [416, 89] on h6 "Description En: Creamy blend of vanilla ice cream, milk, and crushed Oreo cooki…" at bounding box center [403, 96] width 139 height 39
click at [405, 84] on span "Creamy blend of vanilla ice cream, milk, and crushed Oreo cookies." at bounding box center [422, 96] width 102 height 39
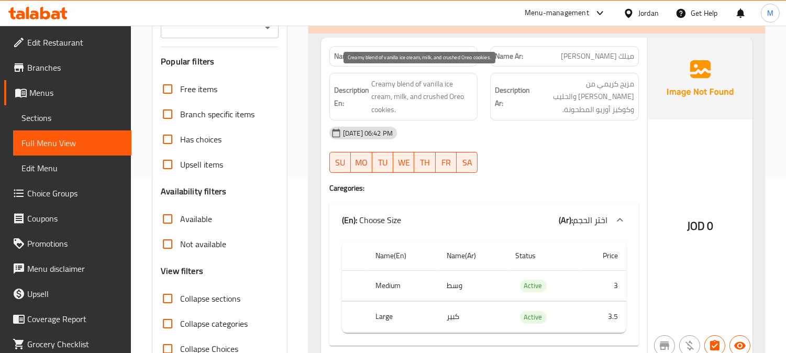
click at [385, 84] on span "Creamy blend of vanilla ice cream, milk, and crushed Oreo cookies." at bounding box center [422, 96] width 102 height 39
click at [408, 86] on span "Creamy blend of vanilla ice cream, milk, and crushed Oreo cookies." at bounding box center [422, 96] width 102 height 39
click at [383, 85] on span "Creamy blend of vanilla ice cream, milk, and crushed Oreo cookies." at bounding box center [422, 96] width 102 height 39
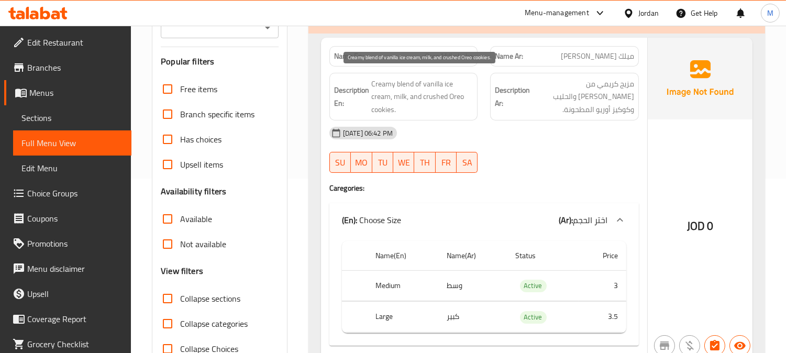
click at [383, 85] on span "Creamy blend of vanilla ice cream, milk, and crushed Oreo cookies." at bounding box center [422, 96] width 102 height 39
click at [401, 83] on span "Creamy blend of vanilla ice cream, milk, and crushed Oreo cookies." at bounding box center [422, 96] width 102 height 39
click at [377, 75] on div "Description En: Creamy blend of vanilla ice cream, milk, and crushed Oreo cooki…" at bounding box center [403, 97] width 149 height 48
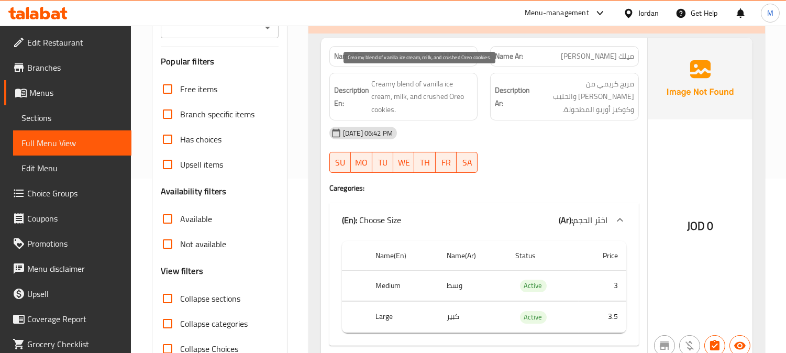
click at [409, 86] on span "Creamy blend of vanilla ice cream, milk, and crushed Oreo cookies." at bounding box center [422, 96] width 102 height 39
click at [380, 89] on span "Creamy blend of vanilla ice cream, milk, and crushed Oreo cookies." at bounding box center [422, 96] width 102 height 39
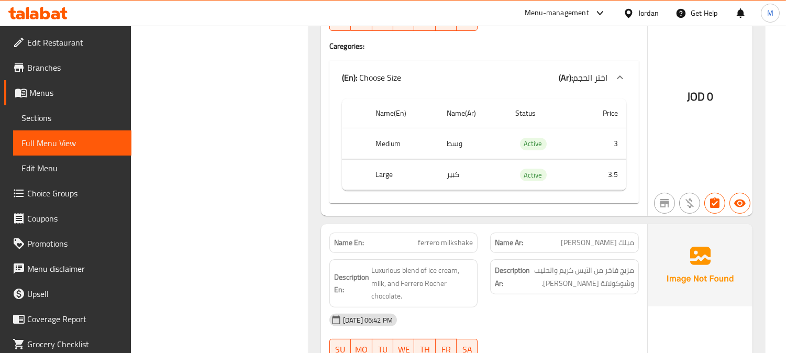
scroll to position [640, 0]
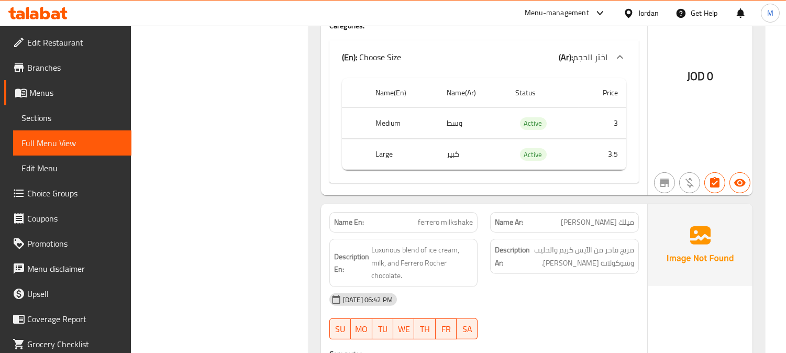
click at [629, 222] on span "ميلك شيك فيريرو" at bounding box center [597, 222] width 73 height 11
click at [628, 222] on span "ميلك شيك فيريرو" at bounding box center [597, 222] width 73 height 11
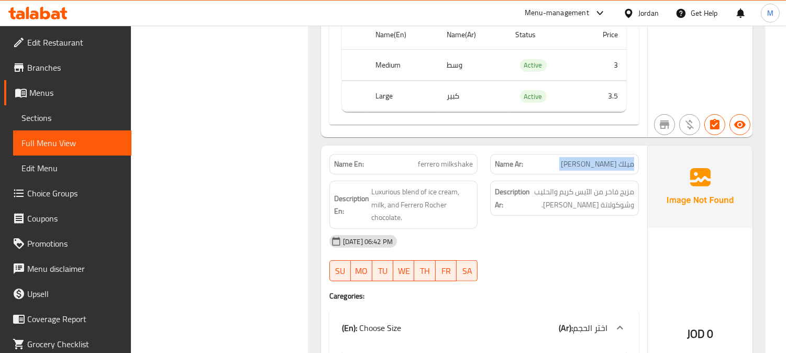
scroll to position [756, 0]
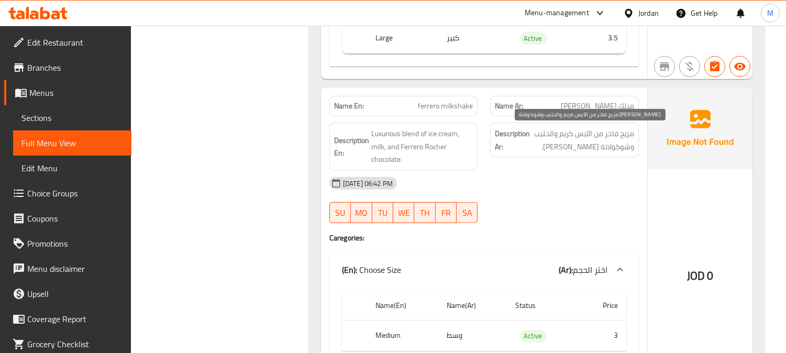
click at [589, 129] on span "مزيج فاخر من الآيس كريم والحليب وشوكولاتة فيريرو روشيه." at bounding box center [583, 140] width 102 height 26
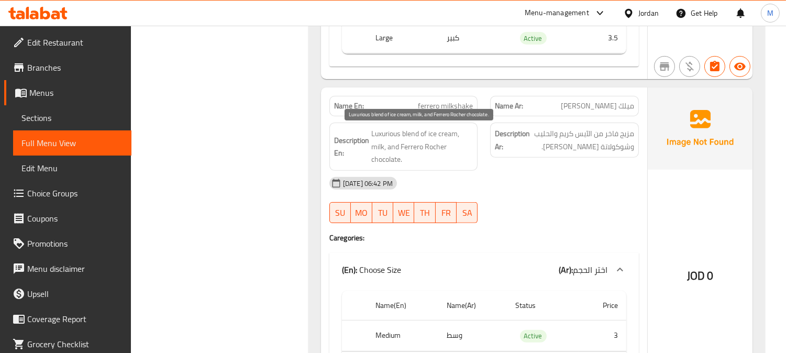
click at [436, 131] on span "Luxurious blend of ice cream, milk, and Ferrero Rocher chocolate." at bounding box center [422, 146] width 102 height 39
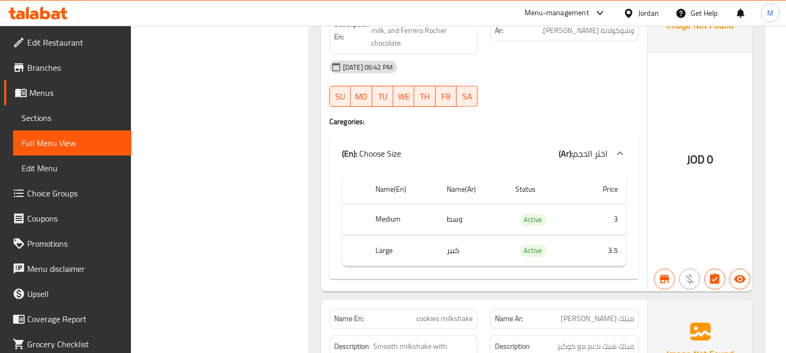
scroll to position [1105, 0]
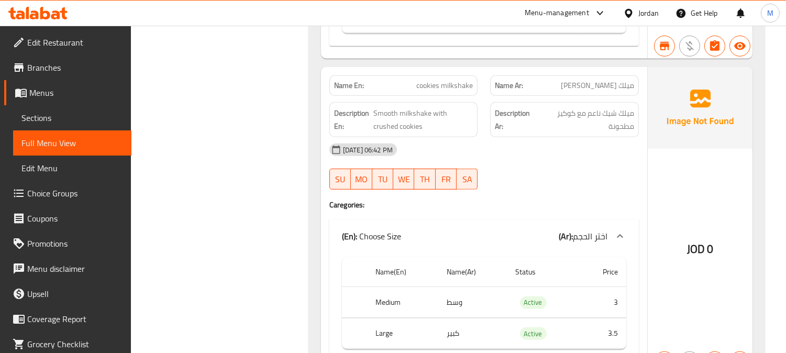
click at [439, 80] on span "cookies milkshake" at bounding box center [444, 85] width 57 height 11
click at [388, 118] on span "Smooth milkshake with crushed cookies" at bounding box center [422, 120] width 99 height 26
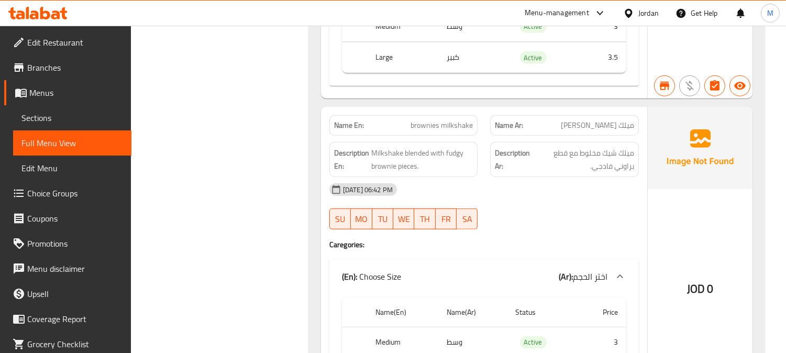
scroll to position [1395, 0]
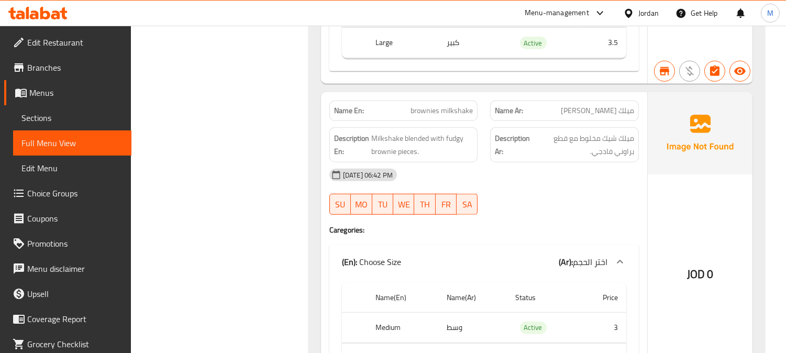
click at [604, 107] on span "ميلك شيك براونيز" at bounding box center [597, 110] width 73 height 11
click at [462, 112] on span "brownies milkshake" at bounding box center [441, 110] width 62 height 11
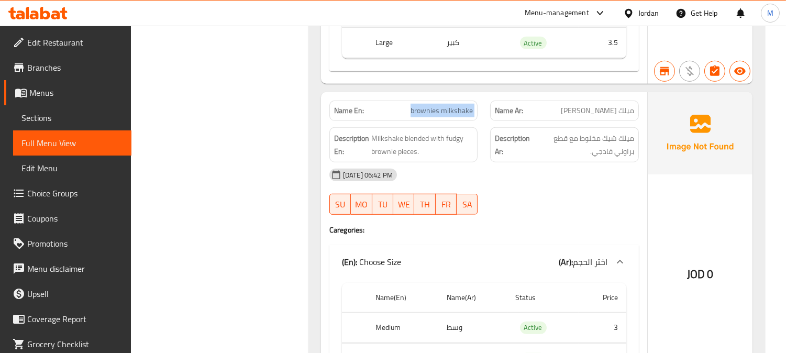
click at [462, 112] on span "brownies milkshake" at bounding box center [441, 110] width 62 height 11
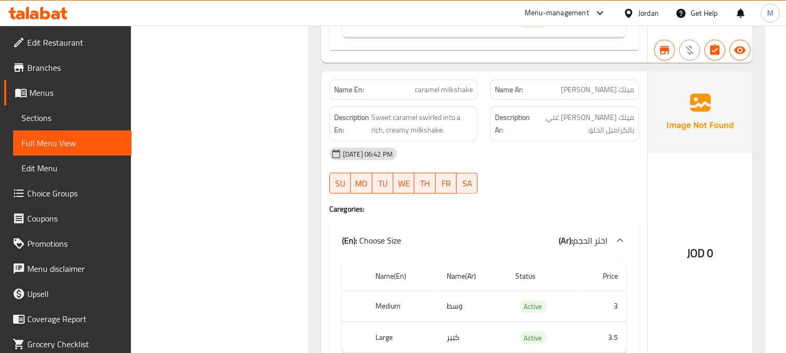
scroll to position [2384, 0]
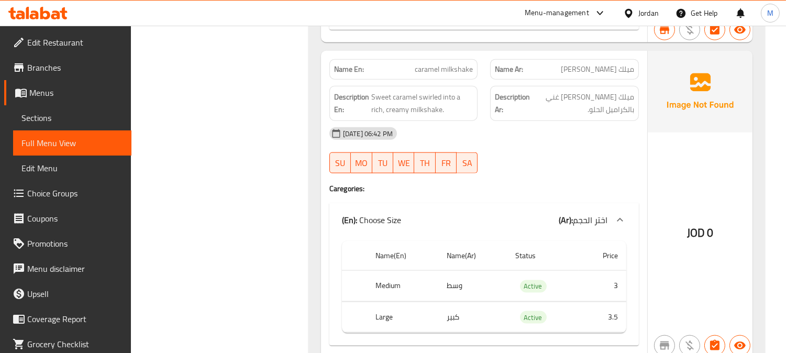
click at [445, 66] on span "caramel milkshake" at bounding box center [443, 69] width 58 height 11
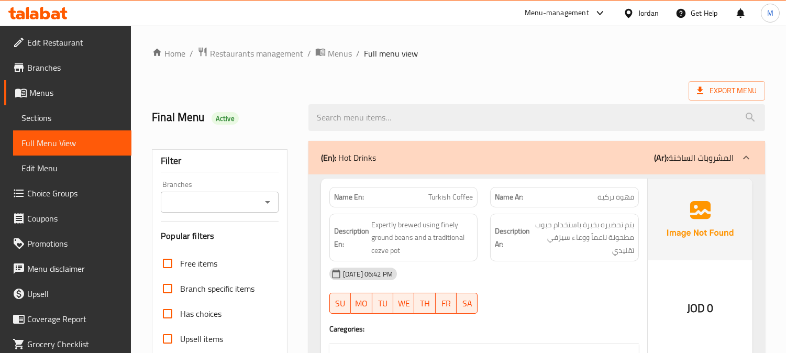
scroll to position [204, 0]
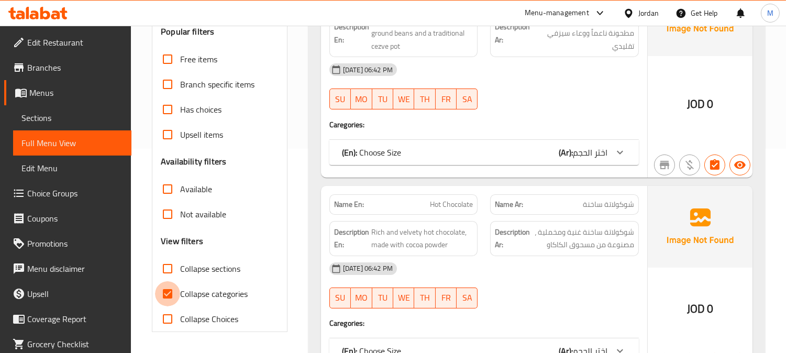
click at [165, 298] on input "Collapse categories" at bounding box center [167, 293] width 25 height 25
checkbox input "false"
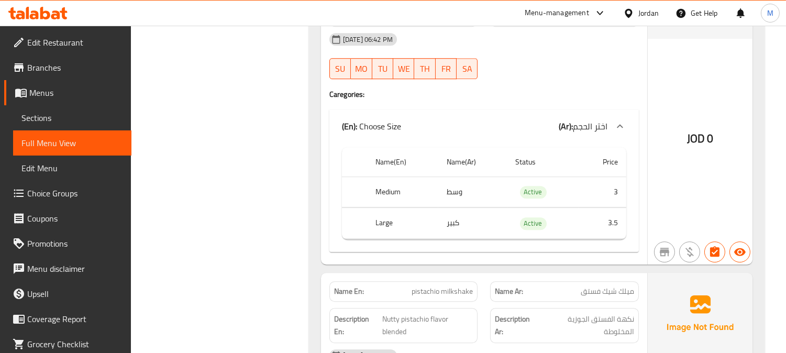
scroll to position [5902, 0]
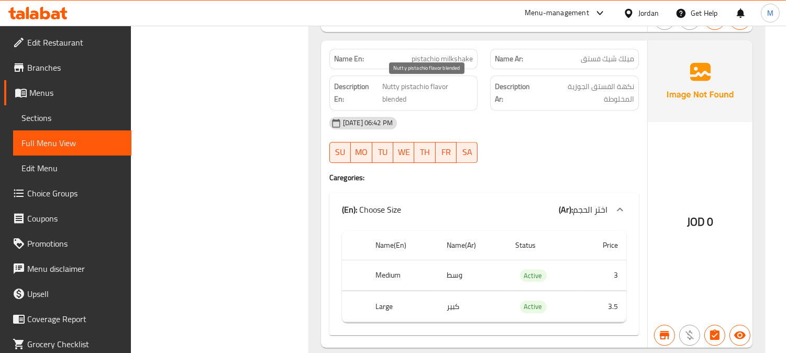
click at [395, 101] on span "Nutty pistachio flavor blended" at bounding box center [427, 93] width 91 height 26
click at [441, 88] on span "Nutty pistachio flavor blended" at bounding box center [427, 93] width 91 height 26
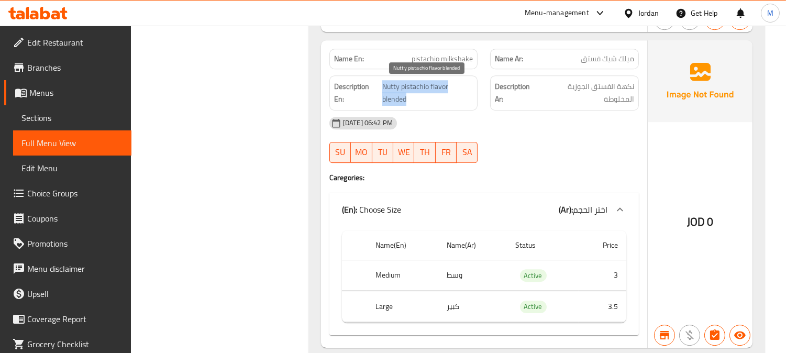
click at [441, 88] on span "Nutty pistachio flavor blended" at bounding box center [427, 93] width 91 height 26
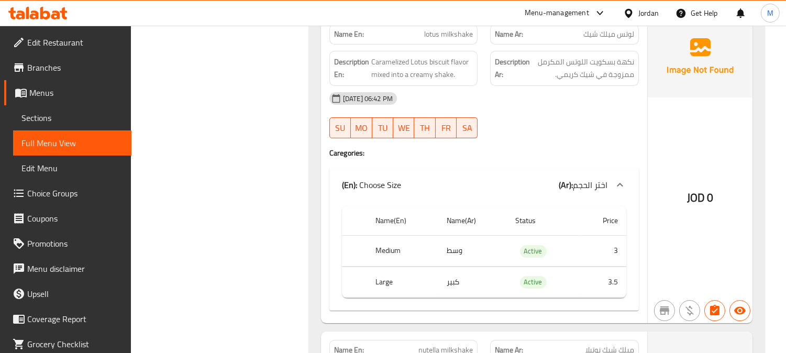
scroll to position [6251, 0]
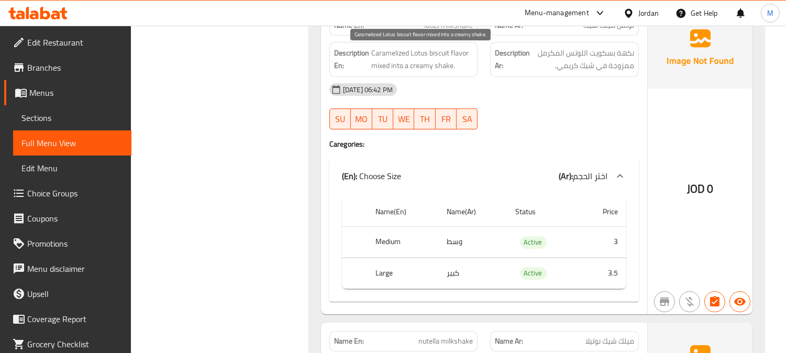
click at [396, 53] on span "Caramelized Lotus biscuit flavor mixed into a creamy shake." at bounding box center [422, 60] width 102 height 26
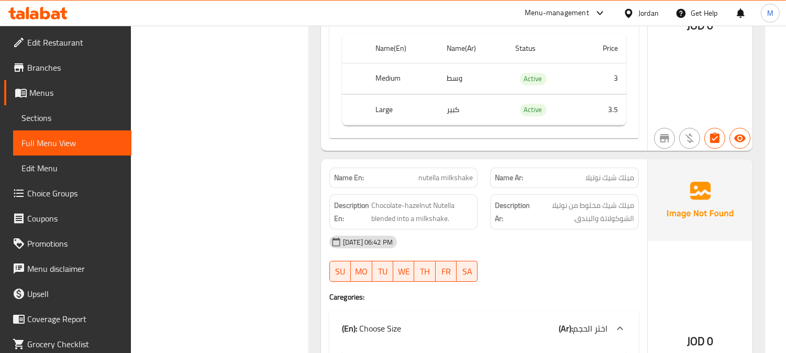
scroll to position [6484, 0]
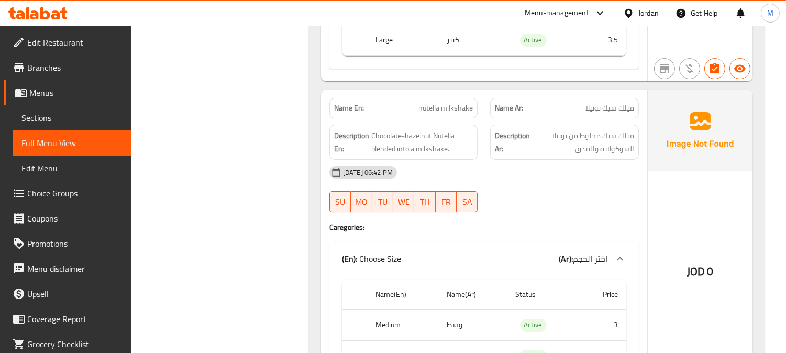
copy span "nutella milkshake"
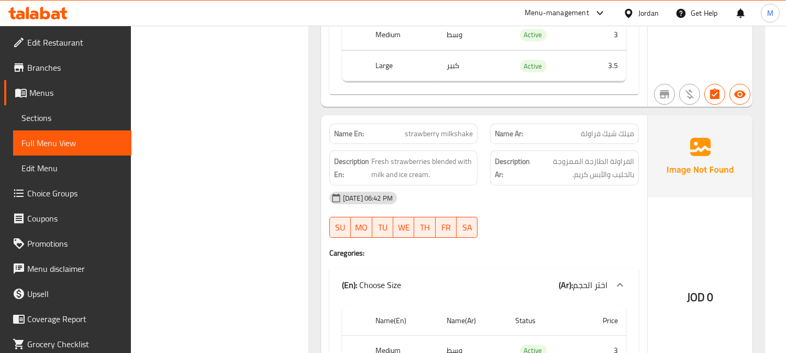
scroll to position [6775, 0]
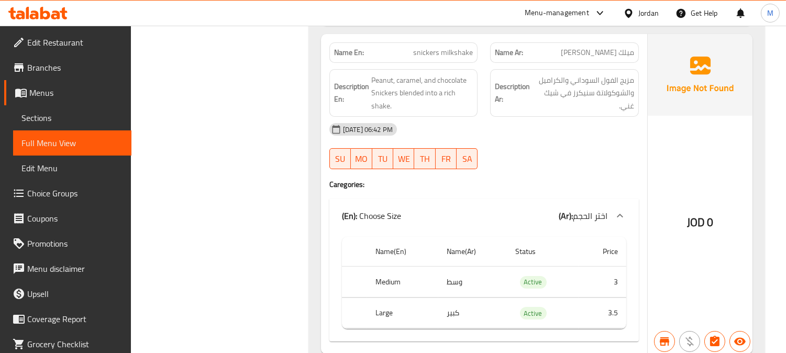
scroll to position [7182, 0]
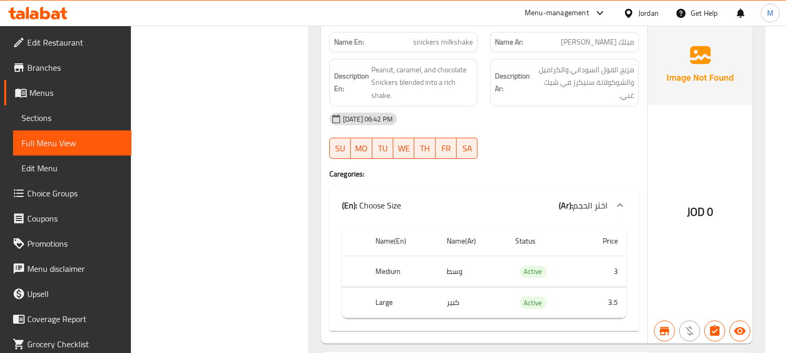
click at [423, 42] on span "snickers milkshake" at bounding box center [443, 42] width 60 height 11
copy span "snickers milkshake"
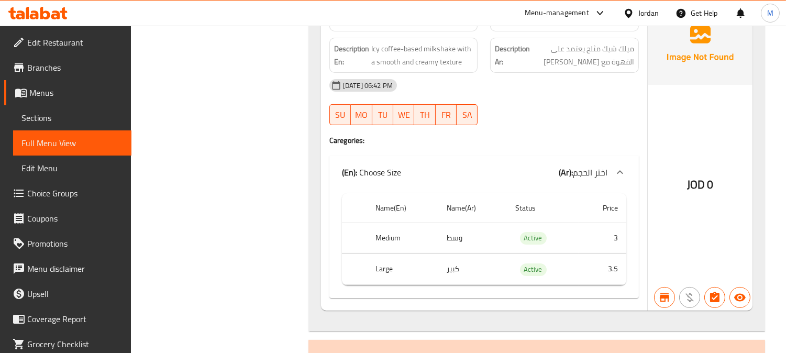
scroll to position [7472, 0]
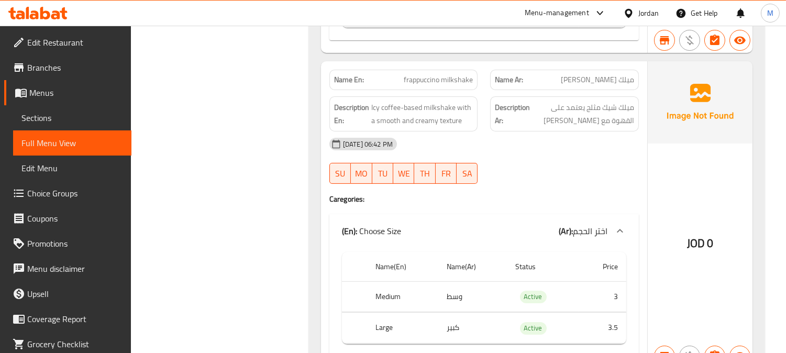
click at [436, 76] on span "frappuccino milkshake" at bounding box center [438, 79] width 69 height 11
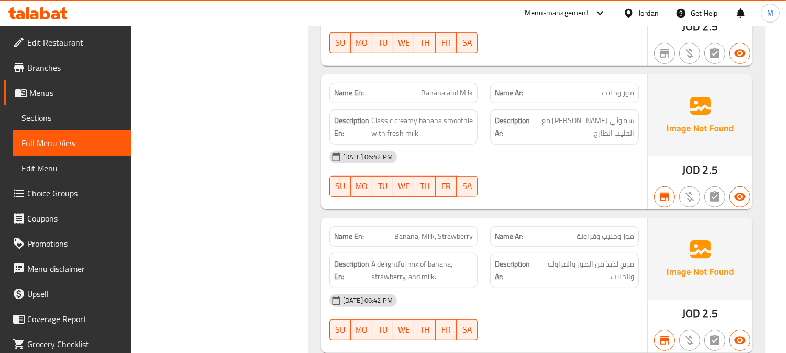
scroll to position [8403, 0]
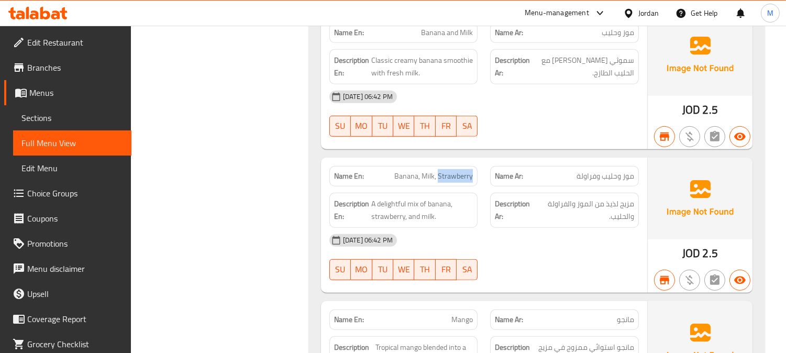
scroll to position [8345, 0]
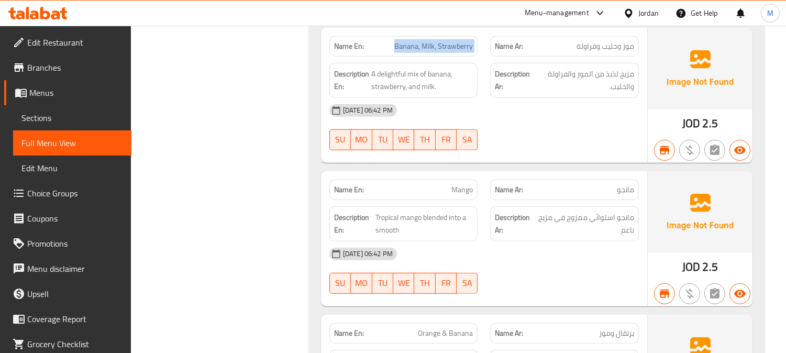
scroll to position [8461, 0]
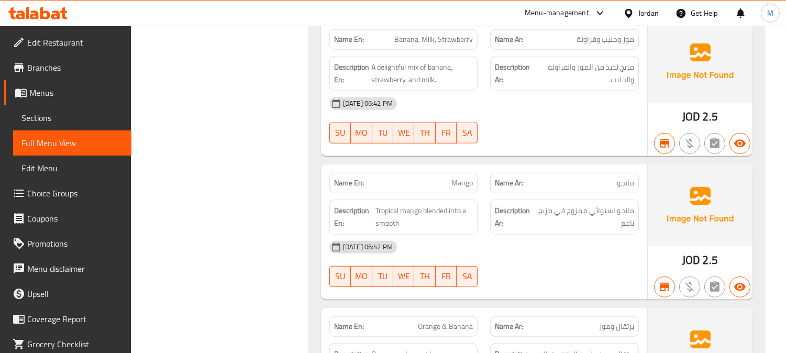
copy span "Mango"
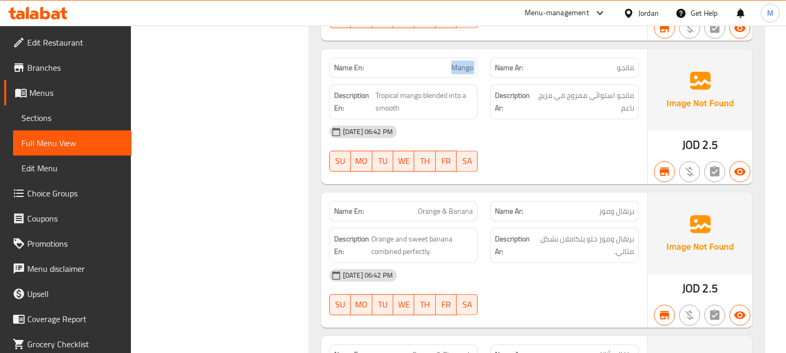
scroll to position [8578, 0]
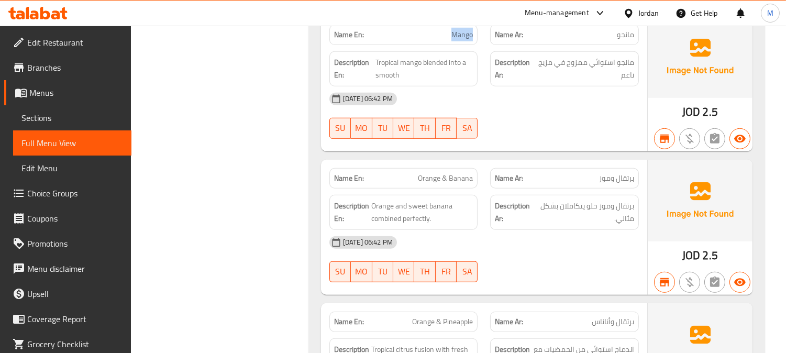
scroll to position [8636, 0]
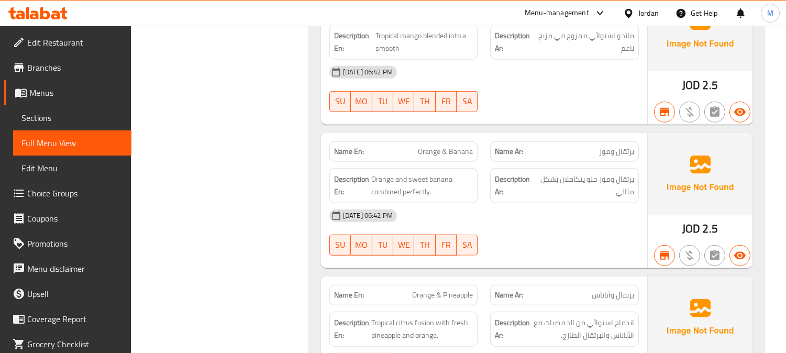
click at [568, 186] on span "برتقال وموز حلو يتكاملان بشكل مثالي." at bounding box center [584, 186] width 98 height 26
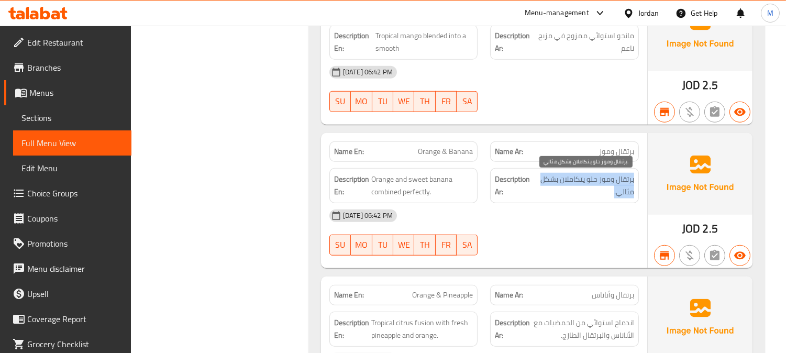
click at [568, 186] on span "برتقال وموز حلو يتكاملان بشكل مثالي." at bounding box center [584, 186] width 98 height 26
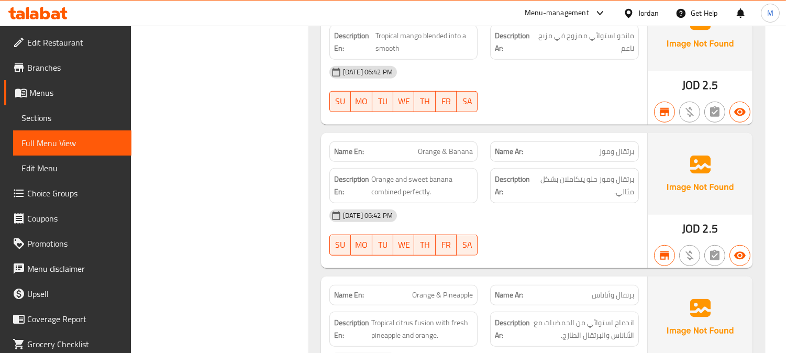
copy span "Orange & Banana"
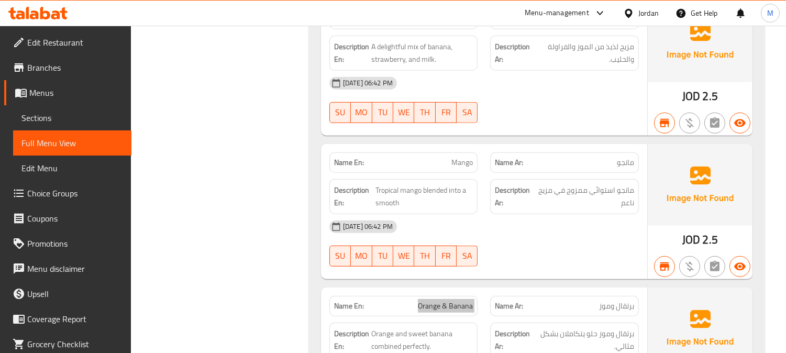
scroll to position [8461, 0]
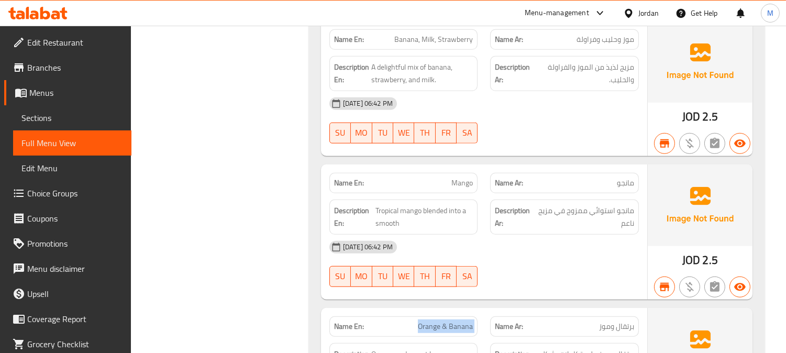
copy span "Milk"
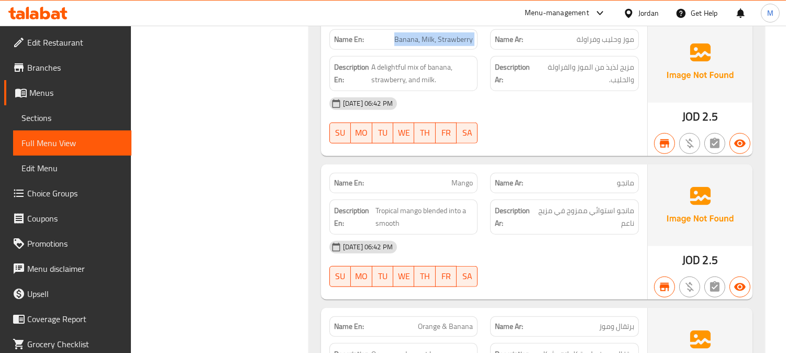
copy span "Banana, Milk, Strawberry"
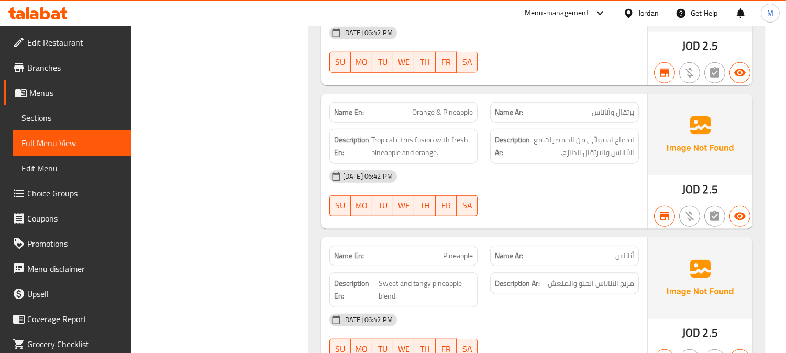
scroll to position [8926, 0]
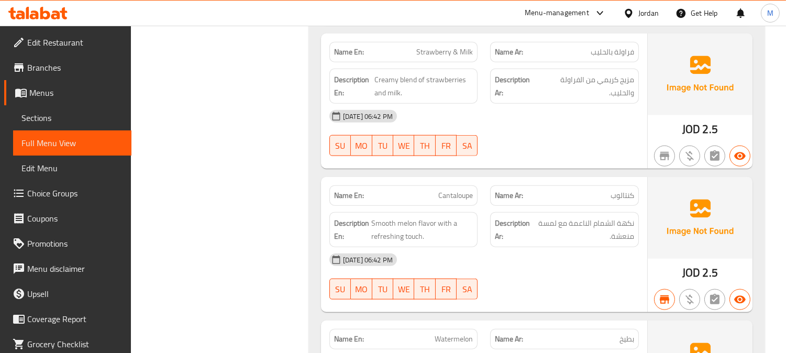
scroll to position [9392, 0]
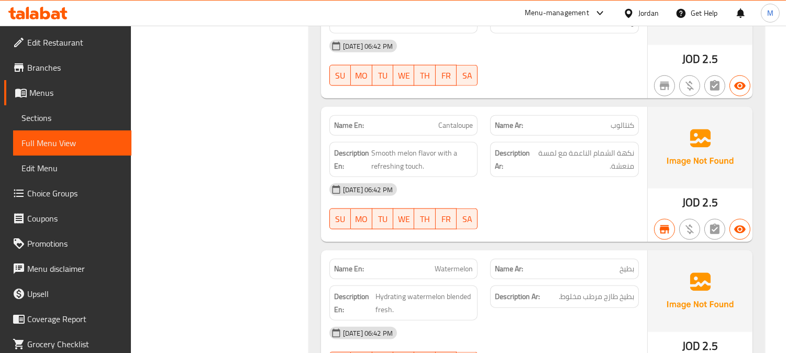
copy span "Cantaloupe"
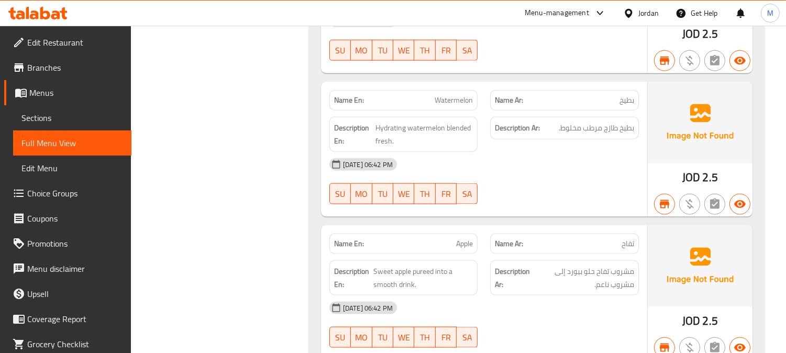
scroll to position [9683, 0]
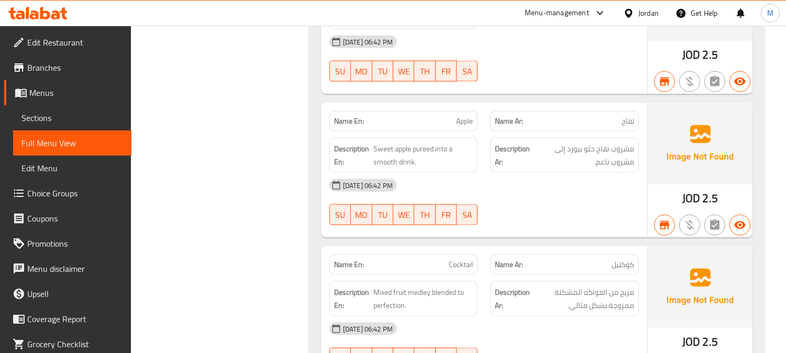
copy span "Apple"
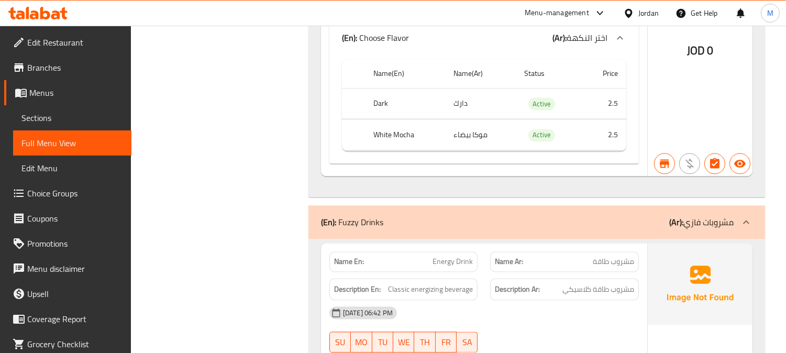
scroll to position [11078, 0]
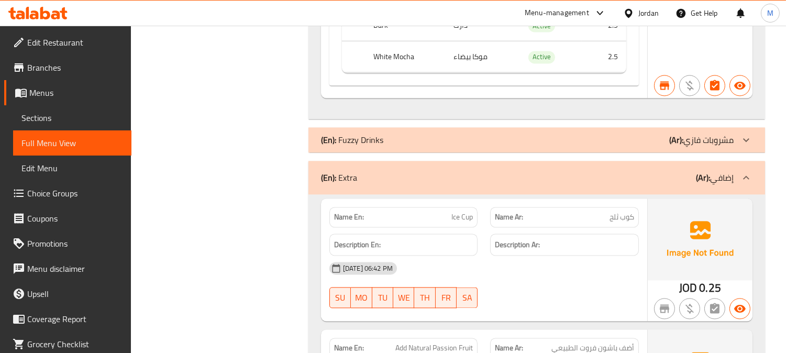
scroll to position [11136, 0]
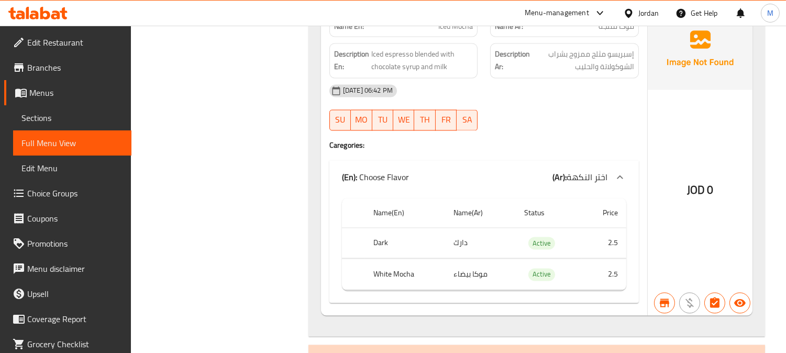
scroll to position [11075, 0]
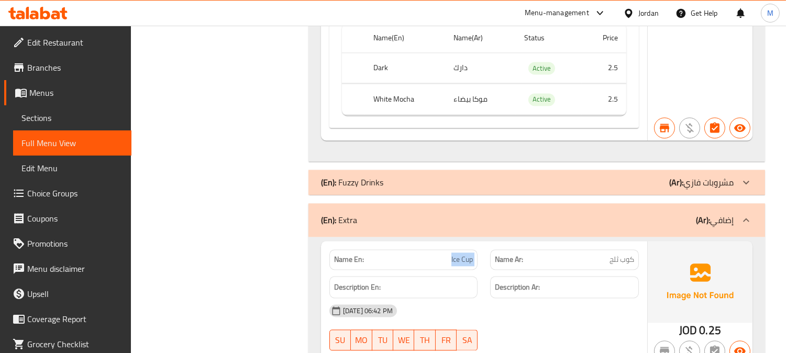
drag, startPoint x: 733, startPoint y: 171, endPoint x: 761, endPoint y: 194, distance: 36.9
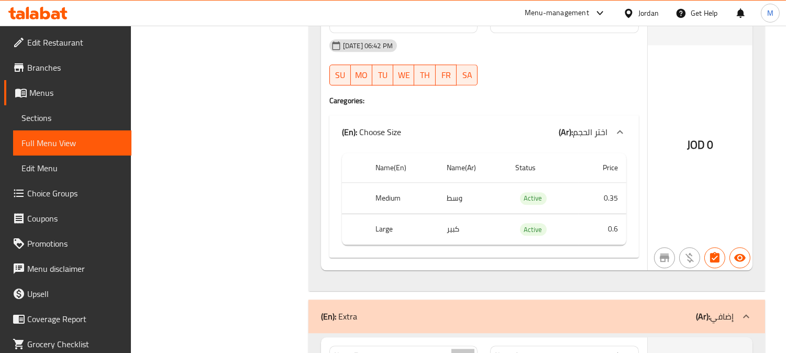
scroll to position [11714, 0]
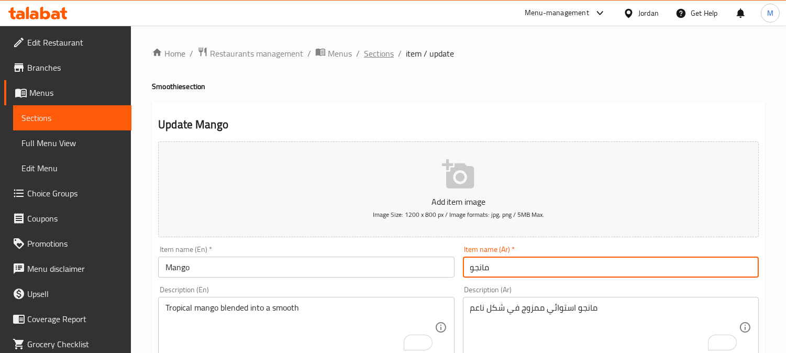
click at [383, 54] on span "Sections" at bounding box center [379, 53] width 30 height 13
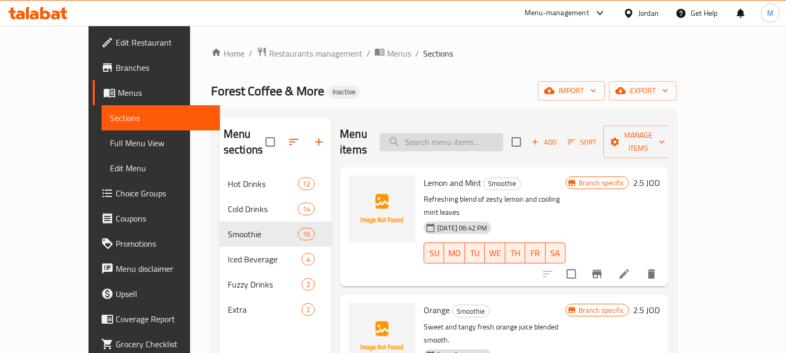
paste input "Apple"
click at [481, 138] on input "Apple" at bounding box center [441, 142] width 124 height 18
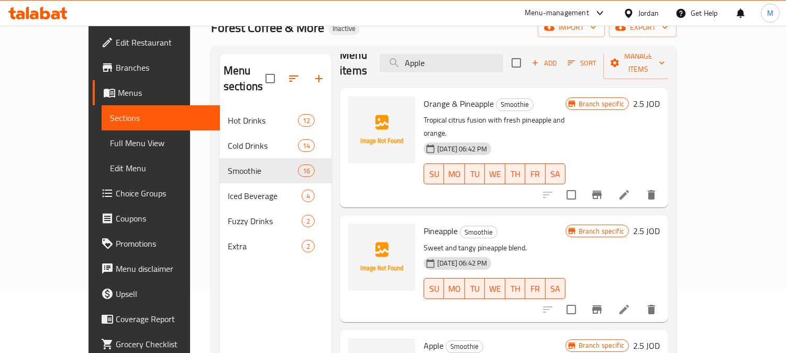
scroll to position [147, 0]
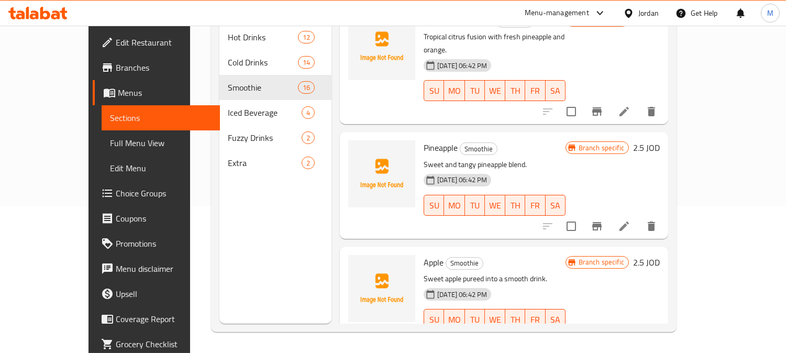
type input "Apple"
drag, startPoint x: 694, startPoint y: 305, endPoint x: 698, endPoint y: 310, distance: 6.4
click at [630, 334] on icon at bounding box center [624, 340] width 13 height 13
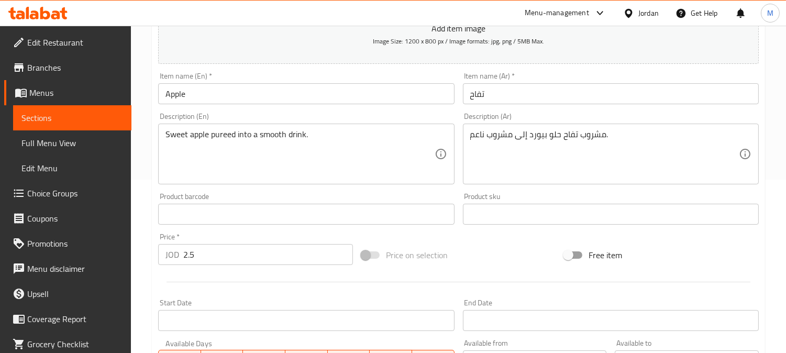
scroll to position [174, 0]
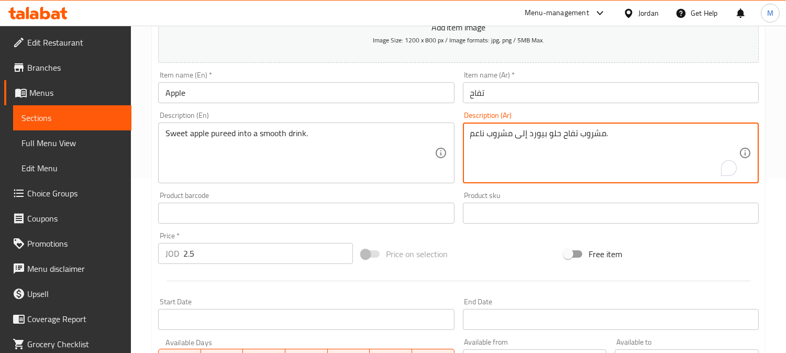
click at [593, 137] on textarea "مشروب تفاح حلو بيورد إلى مشروب ناعم." at bounding box center [604, 153] width 268 height 50
type textarea "تفاح حلو بيورد إلى مشروب ناعم."
click at [590, 93] on input "تفاح" at bounding box center [611, 92] width 296 height 21
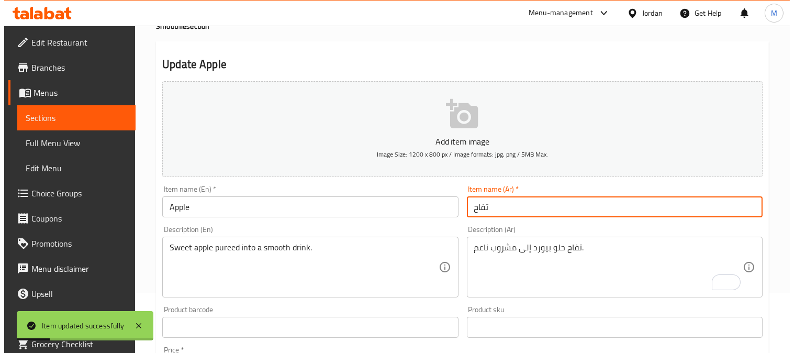
scroll to position [0, 0]
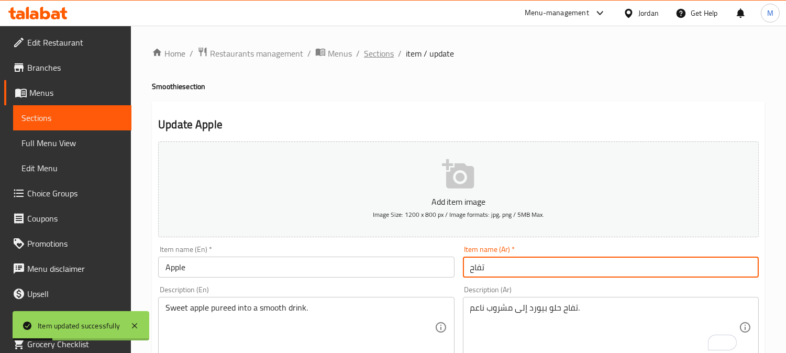
click at [372, 50] on span "Sections" at bounding box center [379, 53] width 30 height 13
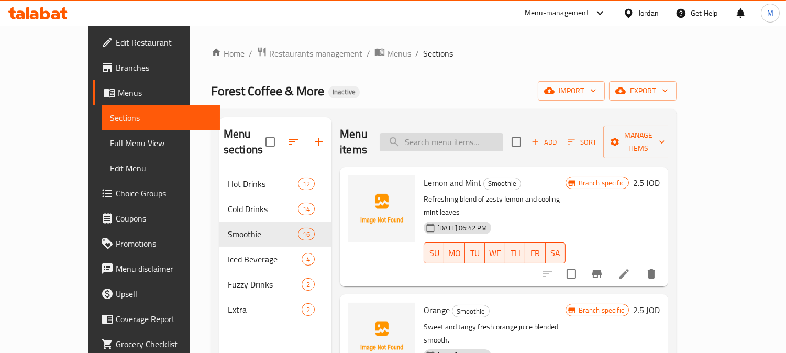
drag, startPoint x: 447, startPoint y: 148, endPoint x: 452, endPoint y: 136, distance: 12.9
click at [447, 148] on div "Menu items Add Sort Manage items" at bounding box center [504, 142] width 328 height 50
paste input "Orange & Banana"
click at [453, 136] on input "search" at bounding box center [441, 142] width 124 height 18
type input "Orange & Banana"
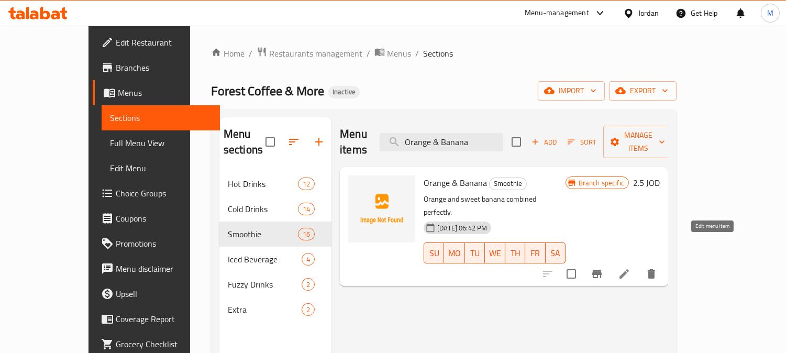
click at [630, 267] on icon at bounding box center [624, 273] width 13 height 13
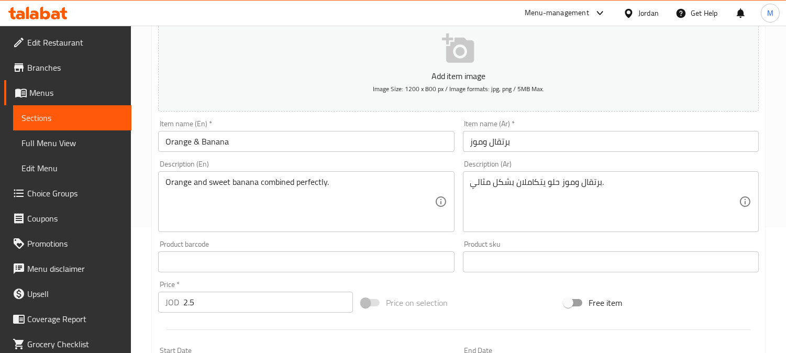
scroll to position [232, 0]
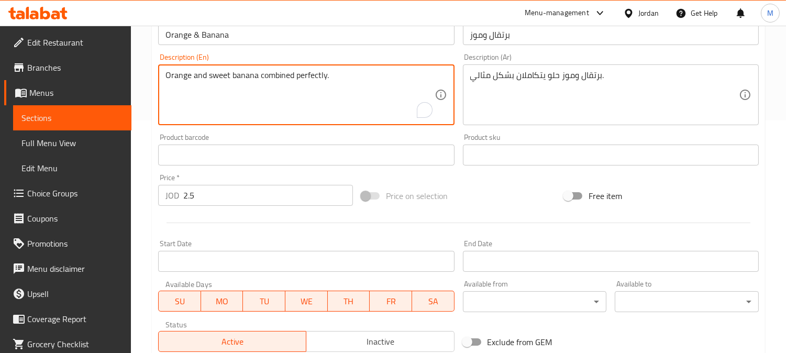
click at [330, 76] on textarea "Orange and sweet banana combined perfectly." at bounding box center [299, 95] width 268 height 50
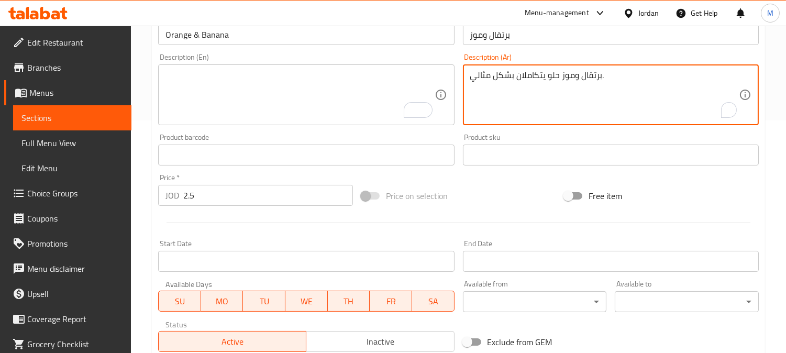
click at [489, 83] on textarea "برتقال وموز حلو يتكاملان بشكل مثالي." at bounding box center [604, 95] width 268 height 50
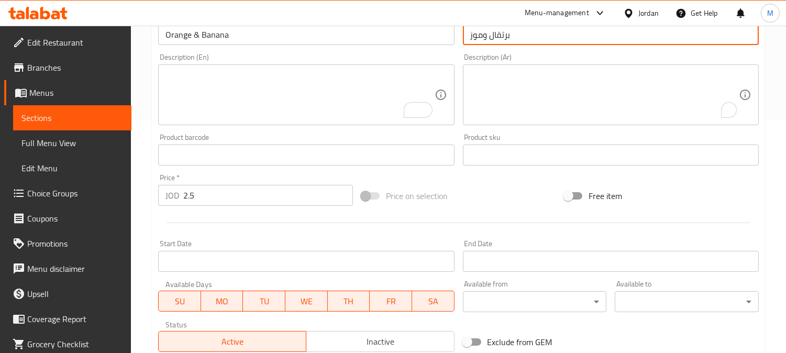
click at [541, 36] on input "برتقال وموز" at bounding box center [611, 34] width 296 height 21
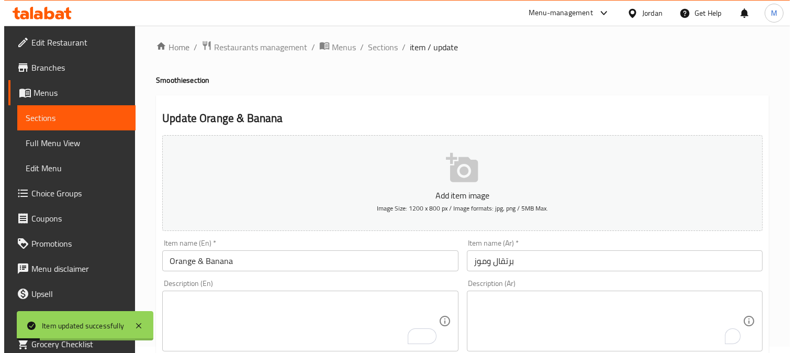
scroll to position [0, 0]
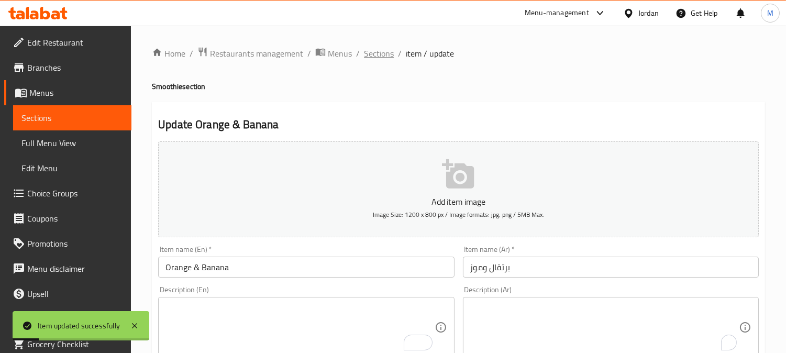
click at [362, 54] on ol "Home / Restaurants management / Menus / Sections / item / update" at bounding box center [458, 54] width 613 height 14
click at [380, 58] on span "Sections" at bounding box center [379, 53] width 30 height 13
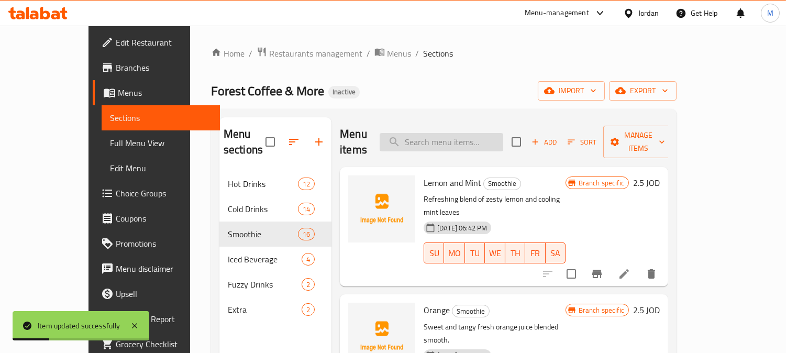
click at [429, 133] on input "search" at bounding box center [441, 142] width 124 height 18
paste input "Banana, Milk, Strawberry"
type input "Banana, Milk, Strawberry"
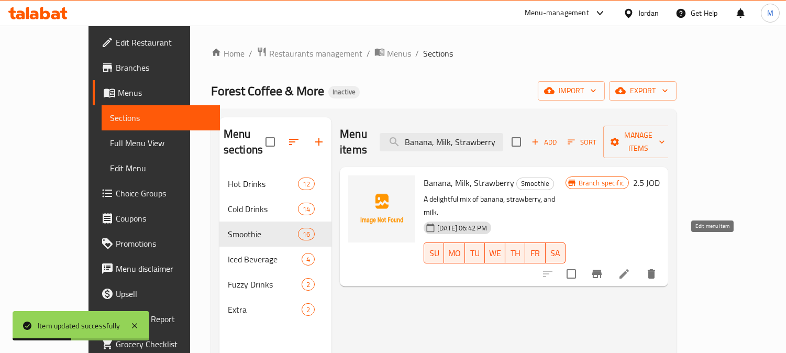
click at [630, 267] on icon at bounding box center [624, 273] width 13 height 13
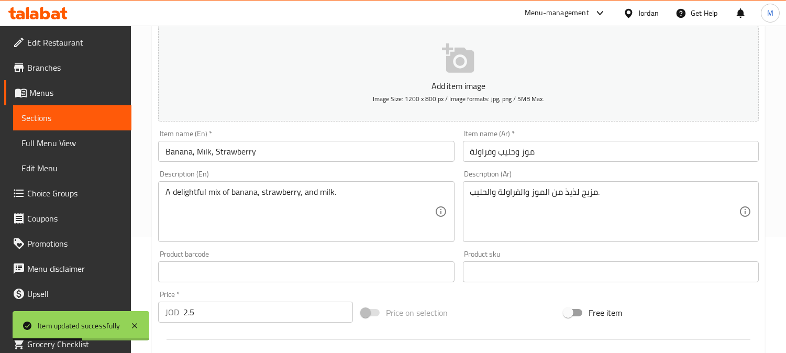
scroll to position [116, 0]
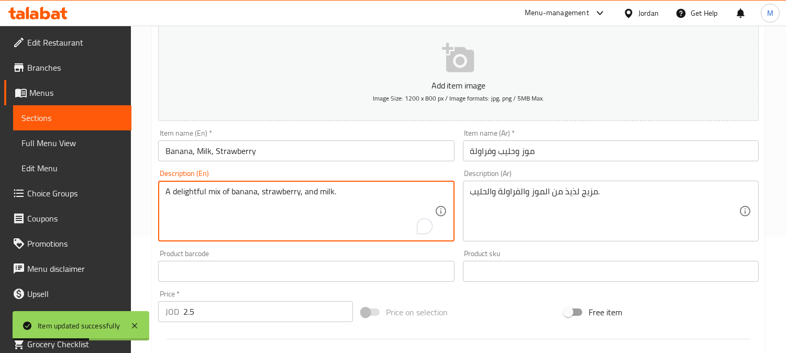
click at [325, 191] on textarea "A delightful mix of banana, strawberry, and milk." at bounding box center [299, 211] width 268 height 50
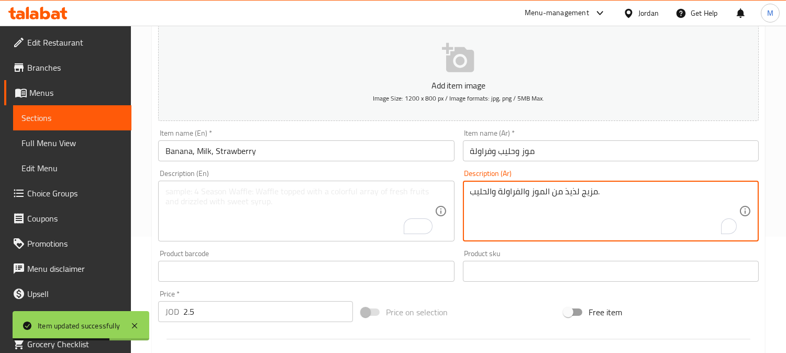
click at [525, 196] on textarea "مزيج لذيذ من الموز والفراولة والحليب." at bounding box center [604, 211] width 268 height 50
click at [550, 153] on input "موز وحليب وفراولة" at bounding box center [611, 150] width 296 height 21
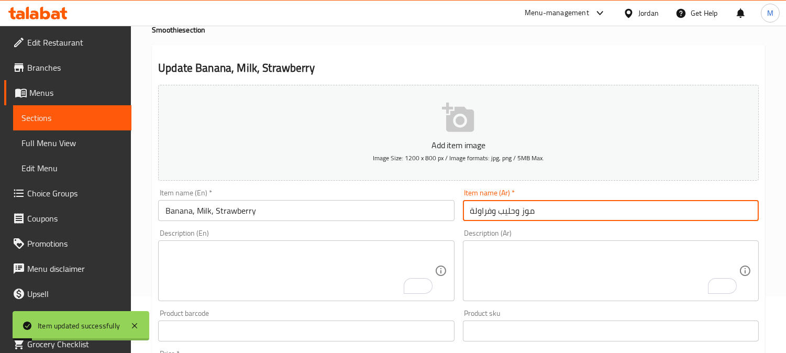
scroll to position [0, 0]
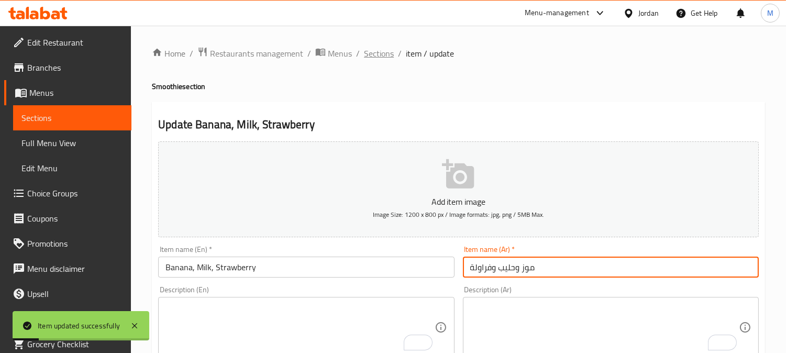
click at [384, 55] on span "Sections" at bounding box center [379, 53] width 30 height 13
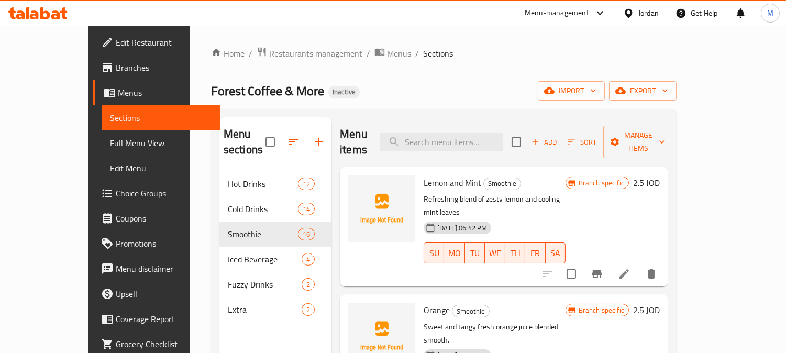
click at [116, 38] on span "Edit Restaurant" at bounding box center [164, 42] width 96 height 13
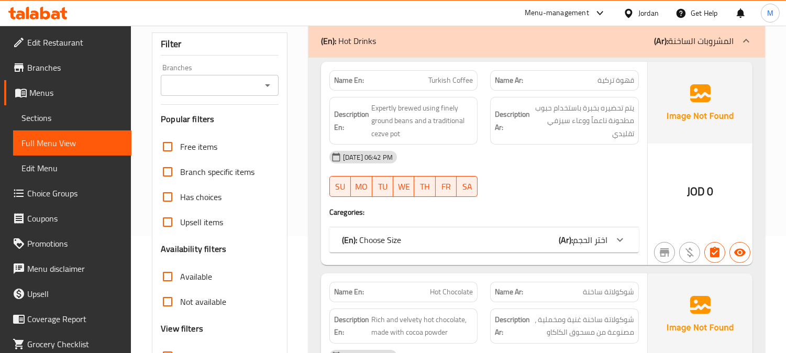
scroll to position [232, 0]
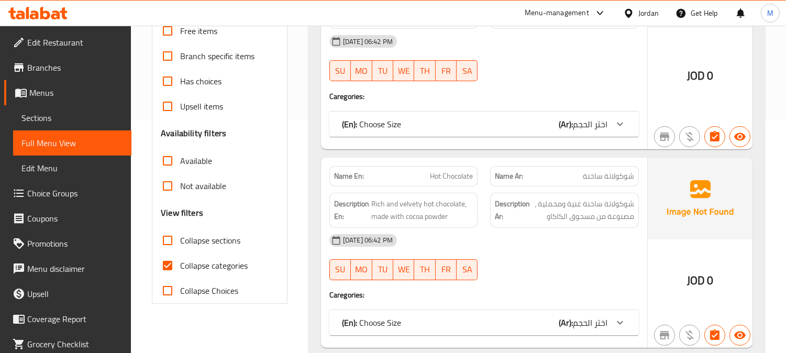
click at [165, 267] on input "Collapse categories" at bounding box center [167, 265] width 25 height 25
checkbox input "false"
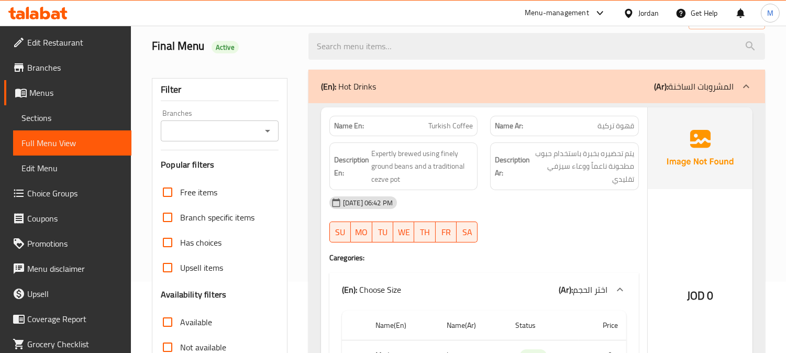
scroll to position [0, 0]
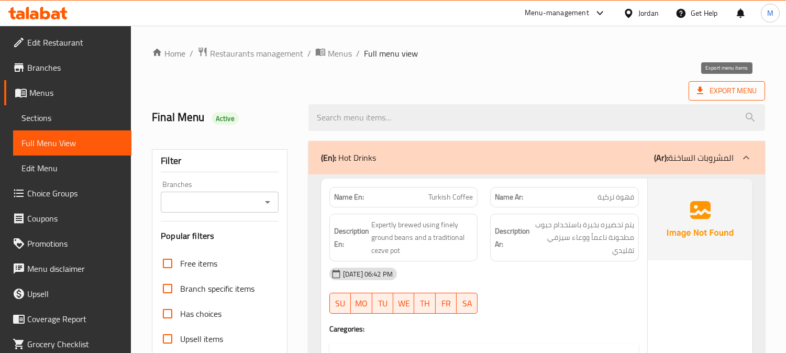
click at [710, 91] on span "Export Menu" at bounding box center [727, 90] width 60 height 13
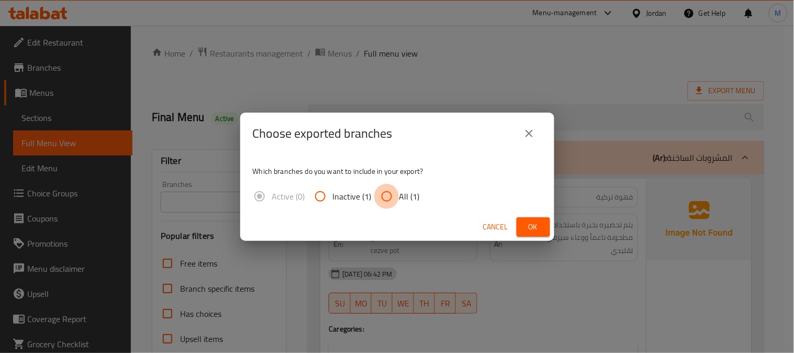
drag, startPoint x: 382, startPoint y: 192, endPoint x: 409, endPoint y: 201, distance: 28.8
click at [383, 192] on input "All (1)" at bounding box center [386, 196] width 25 height 25
radio input "true"
click at [536, 223] on span "Ok" at bounding box center [533, 226] width 17 height 13
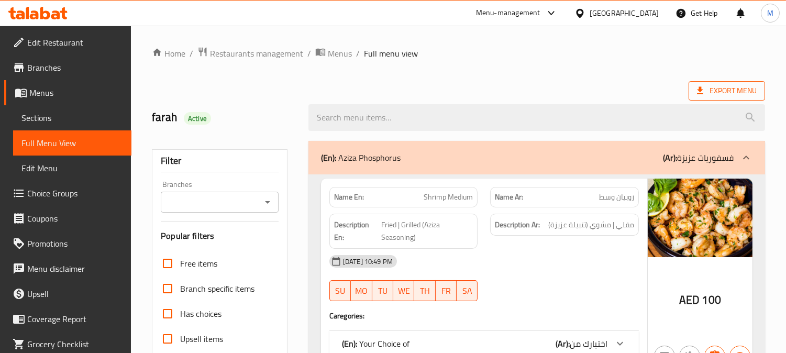
click at [733, 89] on span "Export Menu" at bounding box center [727, 90] width 60 height 13
